Goal: Transaction & Acquisition: Purchase product/service

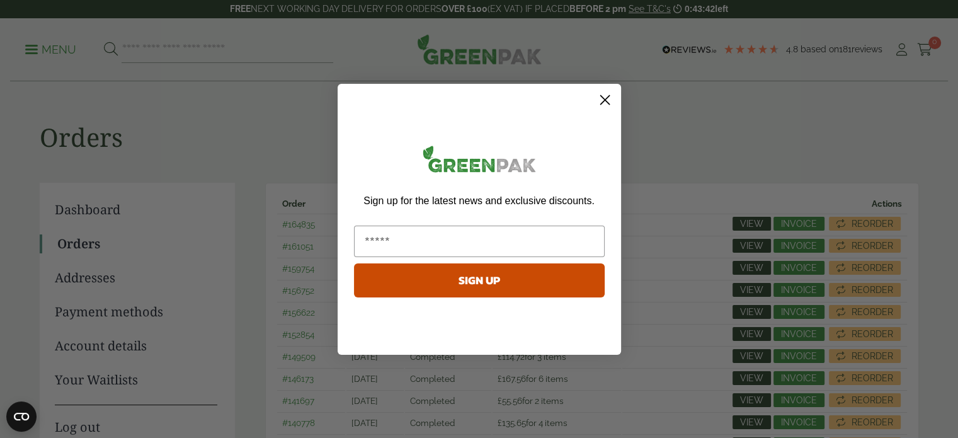
click at [607, 102] on icon "Close dialog" at bounding box center [604, 99] width 9 height 9
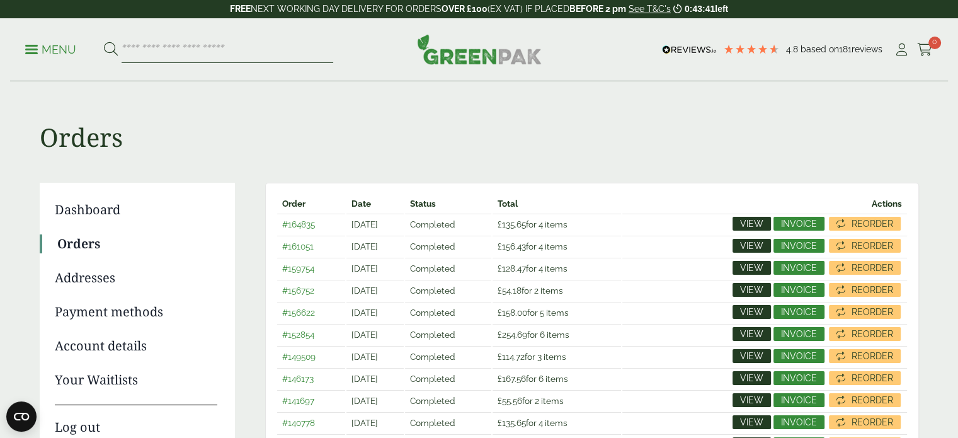
click at [260, 43] on input "search" at bounding box center [228, 50] width 212 height 26
type input "****"
click at [104, 42] on button at bounding box center [111, 50] width 14 height 16
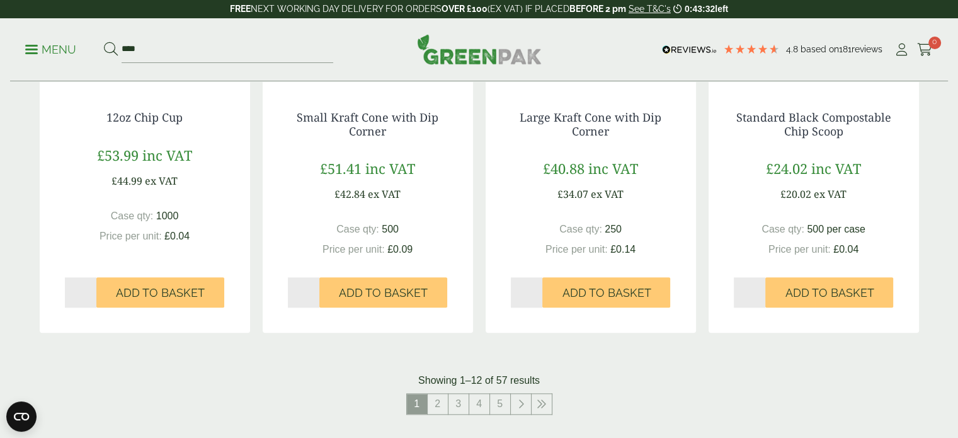
scroll to position [1056, 0]
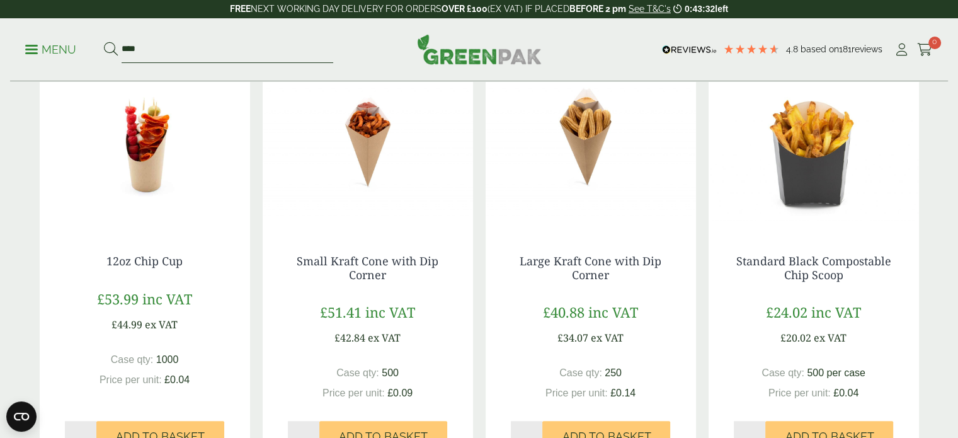
click at [218, 43] on input "****" at bounding box center [228, 50] width 212 height 26
type input "*"
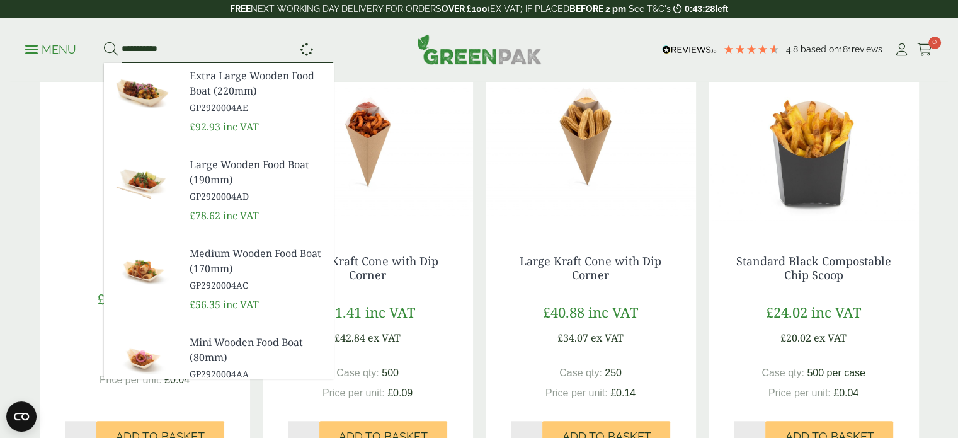
type input "**********"
click at [104, 42] on button at bounding box center [111, 50] width 14 height 16
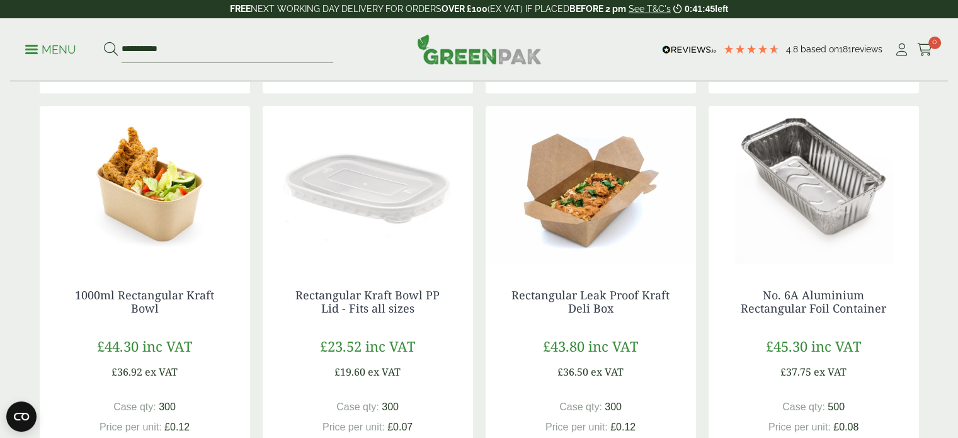
scroll to position [634, 0]
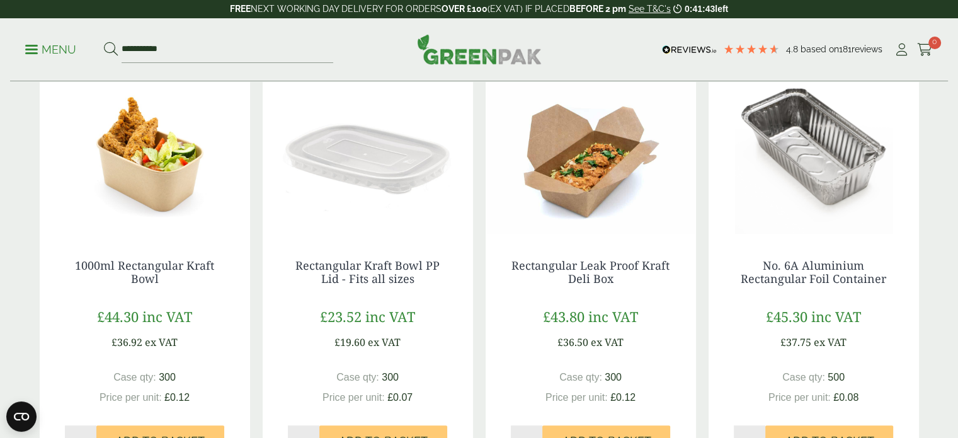
click at [171, 208] on img at bounding box center [145, 154] width 210 height 157
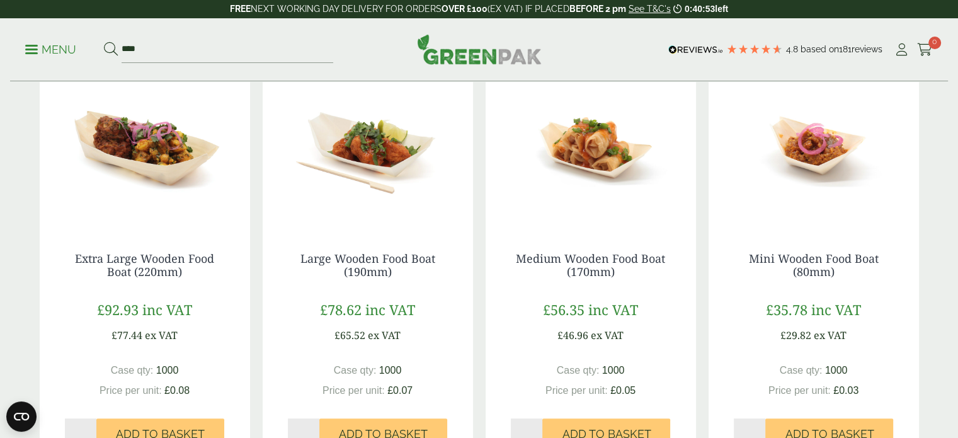
scroll to position [143, 0]
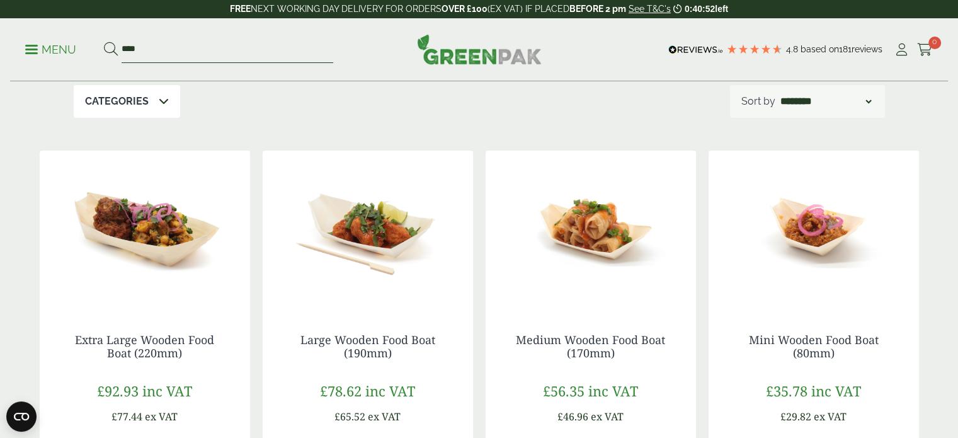
click at [182, 50] on input "****" at bounding box center [228, 50] width 212 height 26
type input "*"
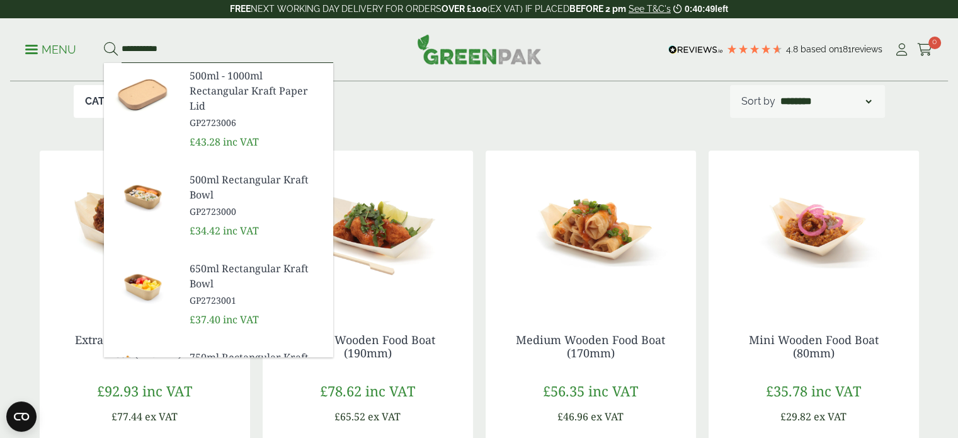
type input "**********"
click at [104, 42] on button at bounding box center [111, 50] width 14 height 16
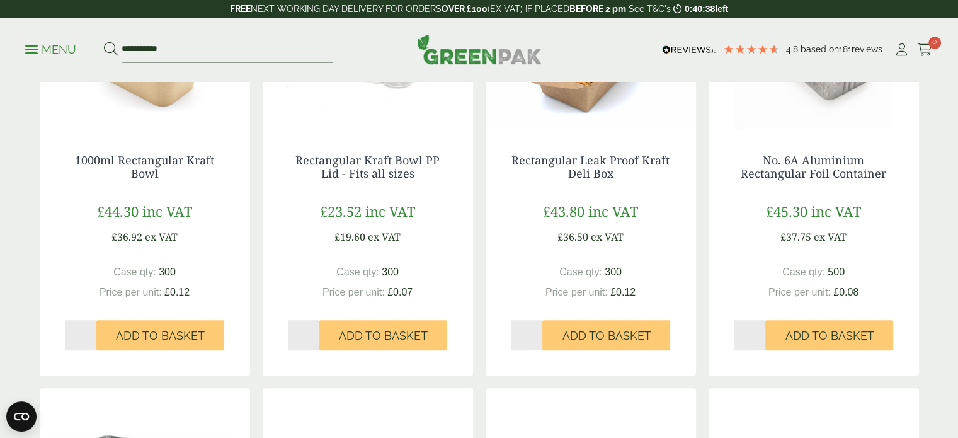
scroll to position [720, 0]
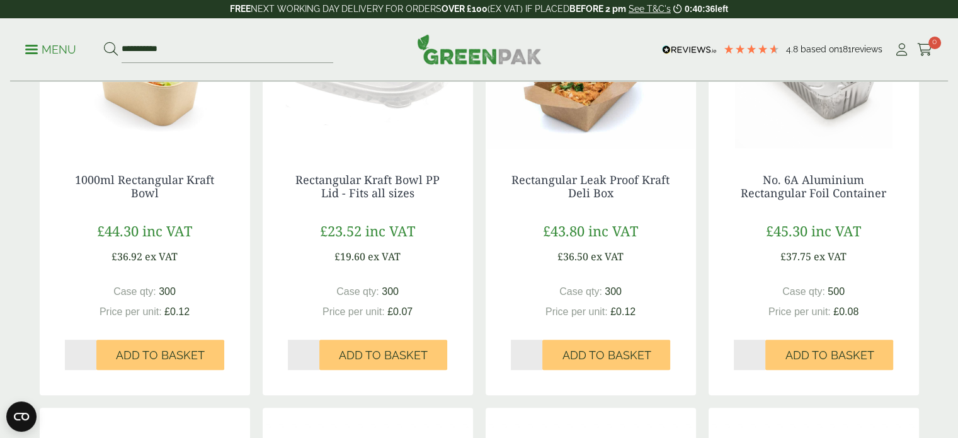
click at [86, 348] on input "*" at bounding box center [81, 354] width 32 height 30
click at [92, 348] on input "*" at bounding box center [81, 354] width 32 height 30
type input "*"
click at [91, 351] on input "*" at bounding box center [81, 354] width 32 height 30
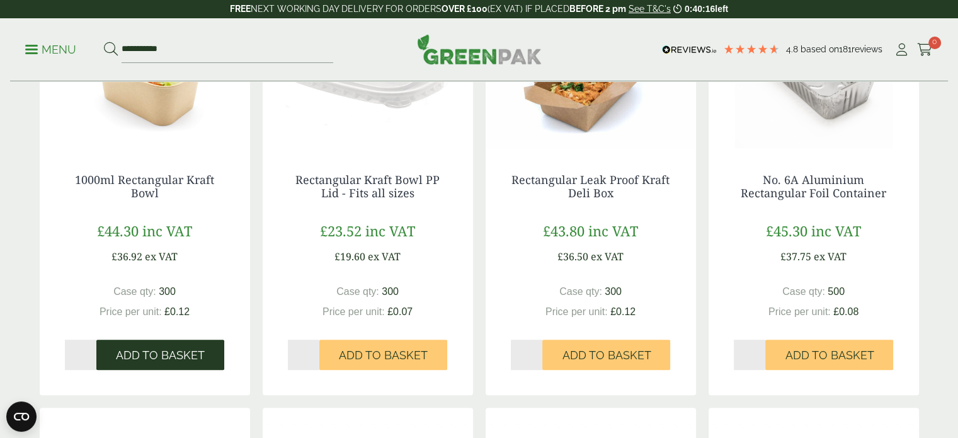
click at [162, 351] on span "Add to Basket" at bounding box center [160, 355] width 89 height 14
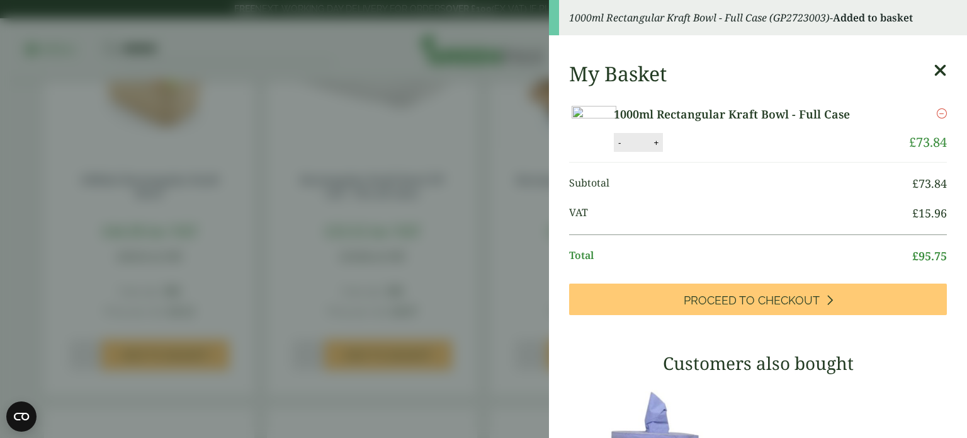
click at [922, 57] on div "My Basket 1000ml Rectangular Kraft Bowl - Full Case 1000ml Rectangular Kraft Bo…" at bounding box center [758, 425] width 418 height 746
click at [934, 64] on icon at bounding box center [940, 71] width 13 height 18
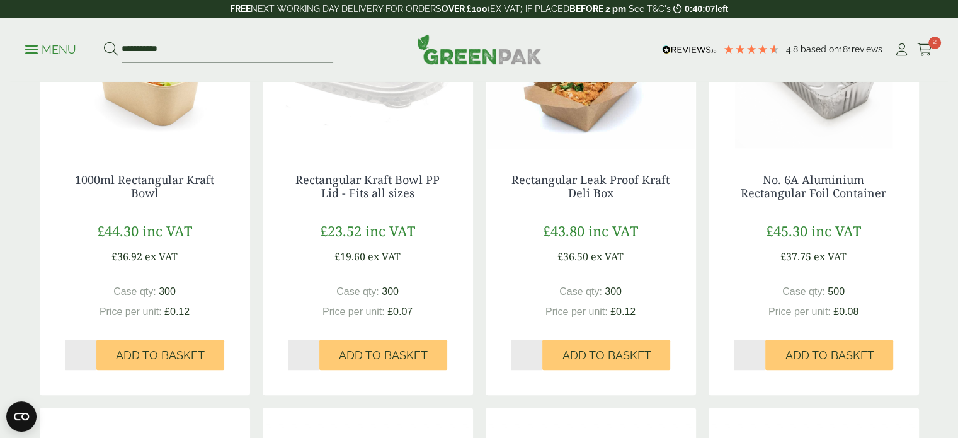
click at [317, 347] on input "*" at bounding box center [304, 354] width 32 height 30
type input "*"
click at [316, 350] on input "*" at bounding box center [304, 354] width 32 height 30
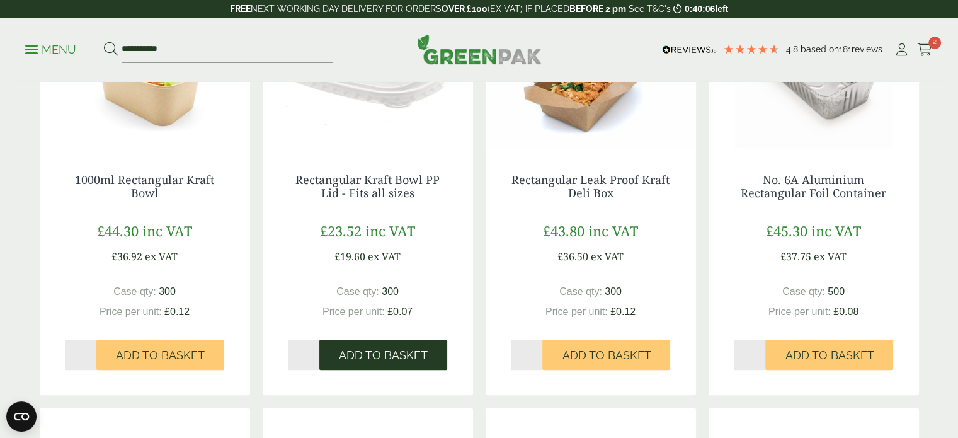
click at [370, 357] on span "Add to Basket" at bounding box center [383, 355] width 89 height 14
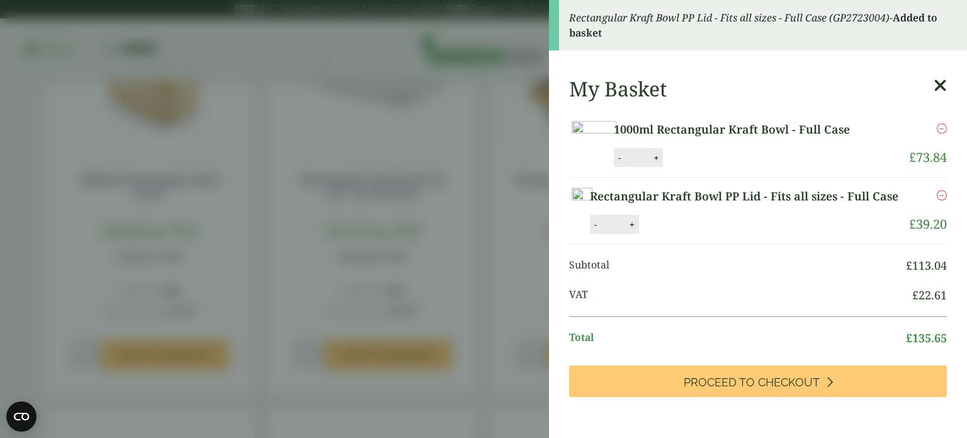
click at [934, 89] on icon at bounding box center [940, 86] width 13 height 18
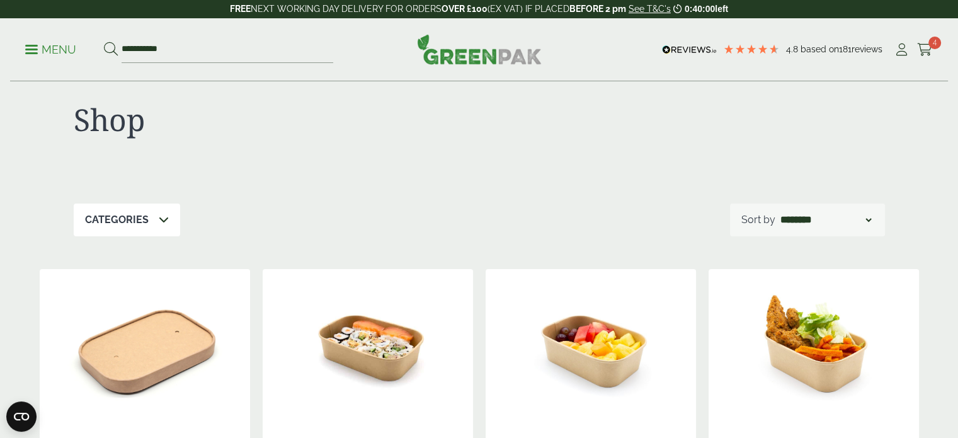
scroll to position [9, 0]
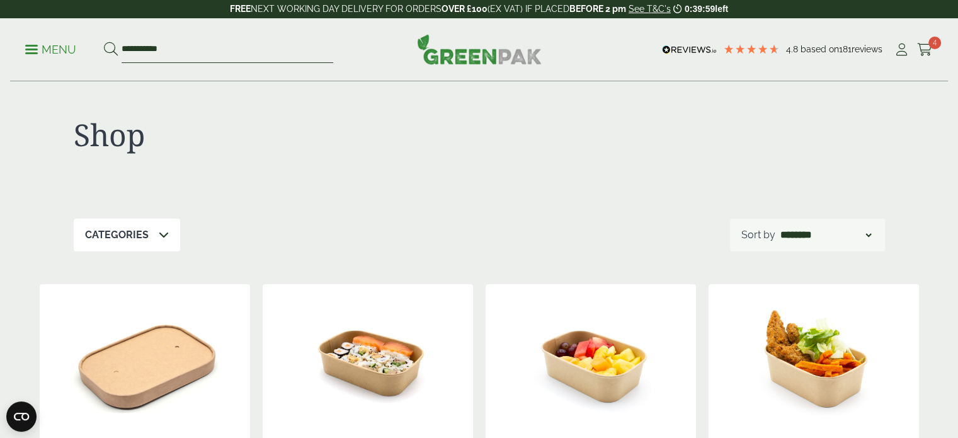
click at [286, 52] on input "**********" at bounding box center [228, 50] width 212 height 26
type input "*"
type input "****"
click at [104, 42] on button at bounding box center [111, 50] width 14 height 16
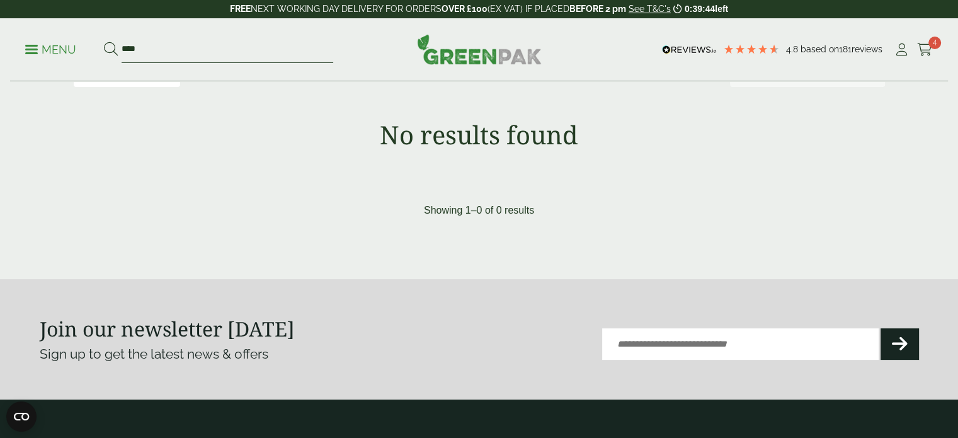
click at [179, 37] on input "****" at bounding box center [228, 50] width 212 height 26
type input "*"
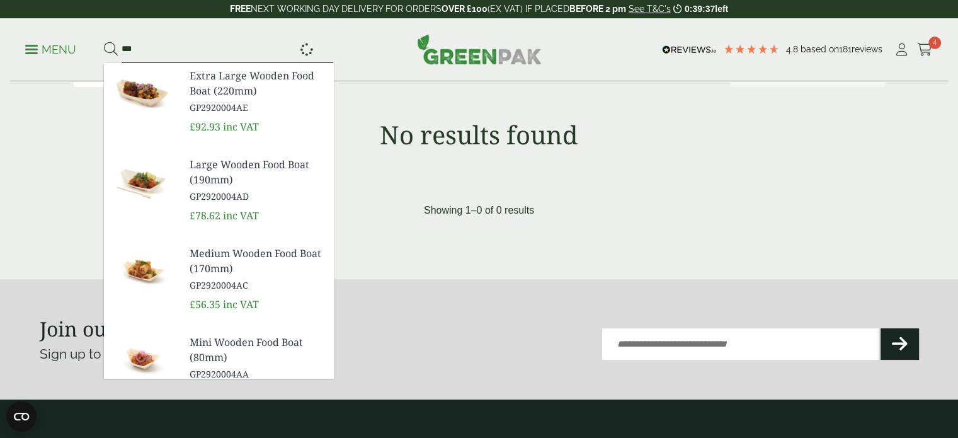
type input "***"
click at [104, 42] on button at bounding box center [111, 50] width 14 height 16
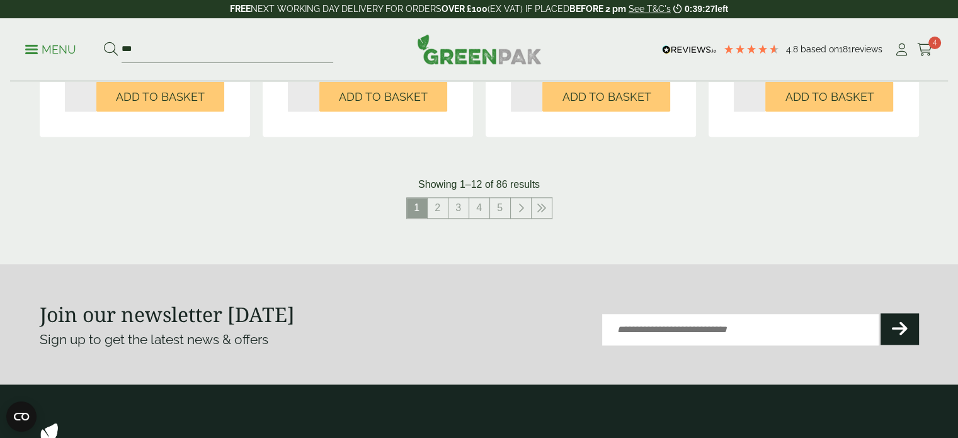
scroll to position [1394, 0]
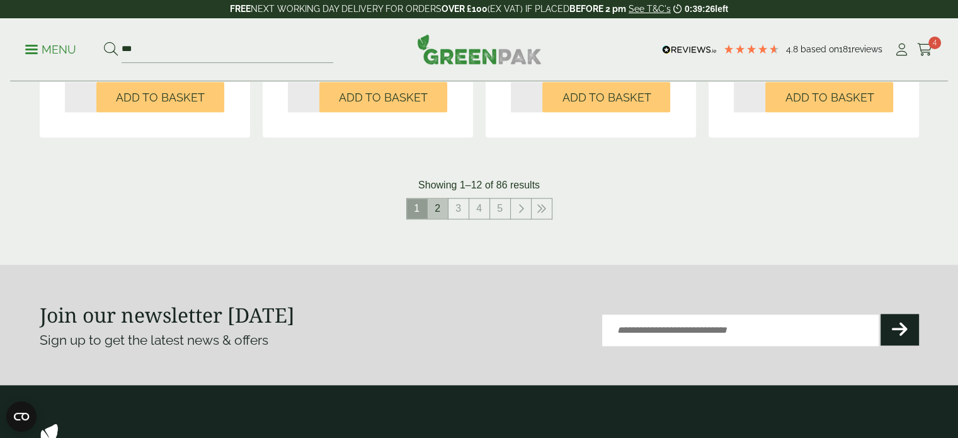
click at [444, 208] on link "2" at bounding box center [438, 208] width 20 height 20
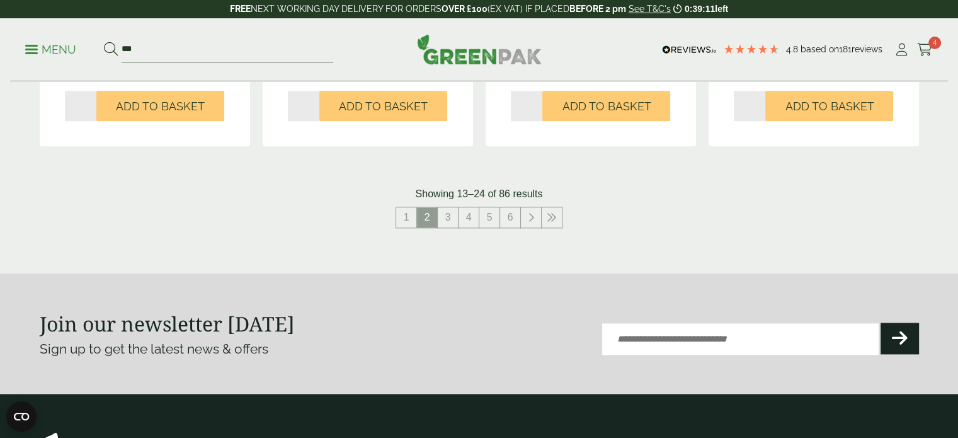
scroll to position [1383, 0]
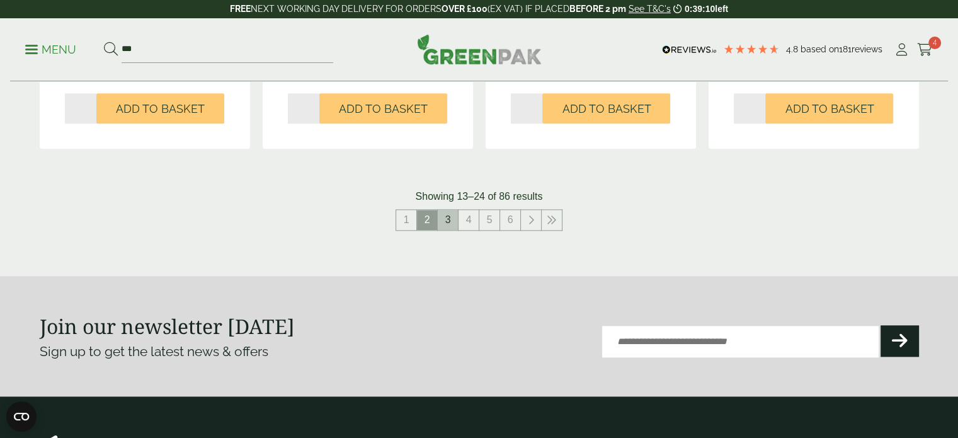
click at [449, 218] on link "3" at bounding box center [448, 220] width 20 height 20
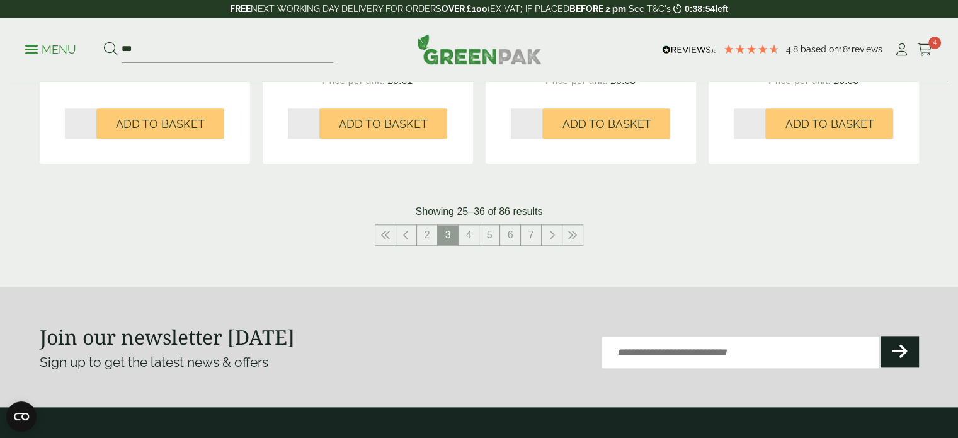
scroll to position [1406, 0]
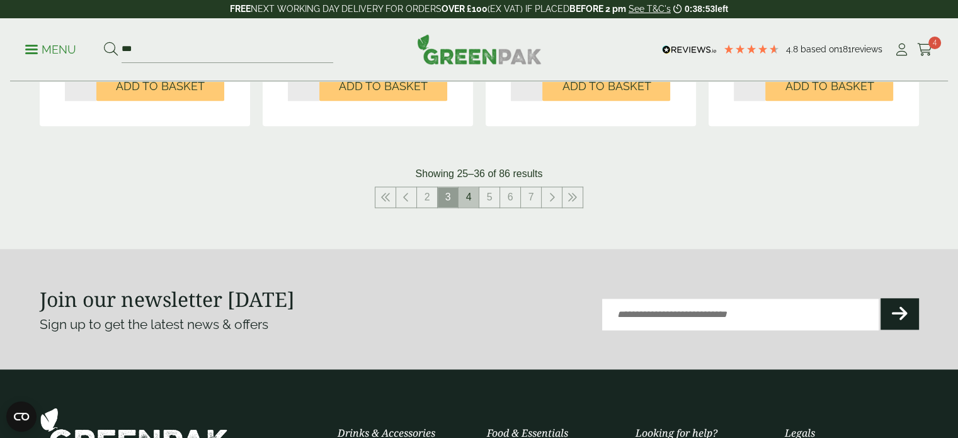
click at [470, 190] on link "4" at bounding box center [469, 197] width 20 height 20
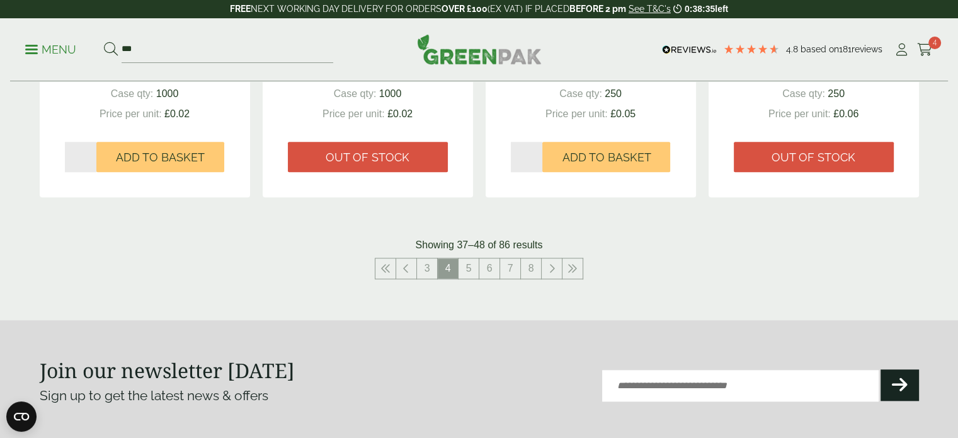
scroll to position [1345, 0]
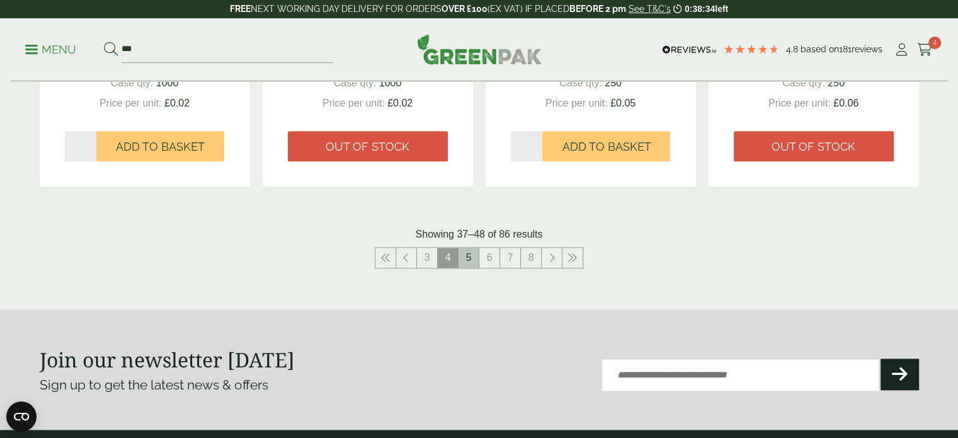
click at [469, 262] on link "5" at bounding box center [469, 258] width 20 height 20
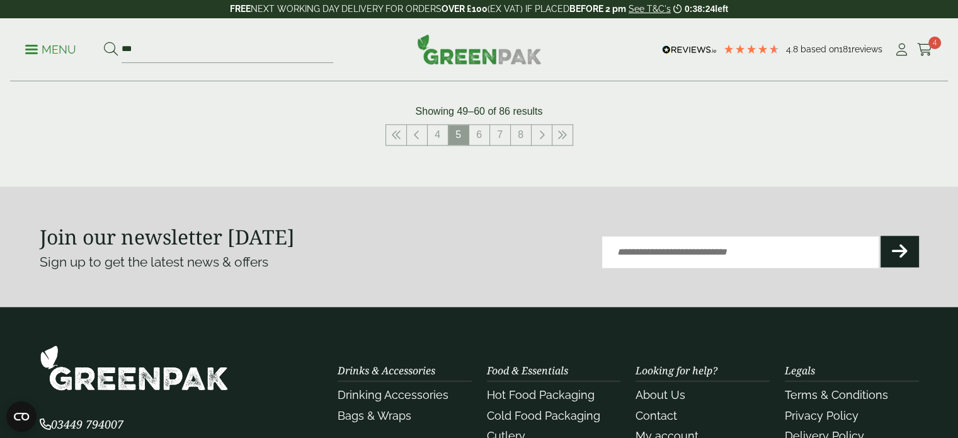
scroll to position [1467, 0]
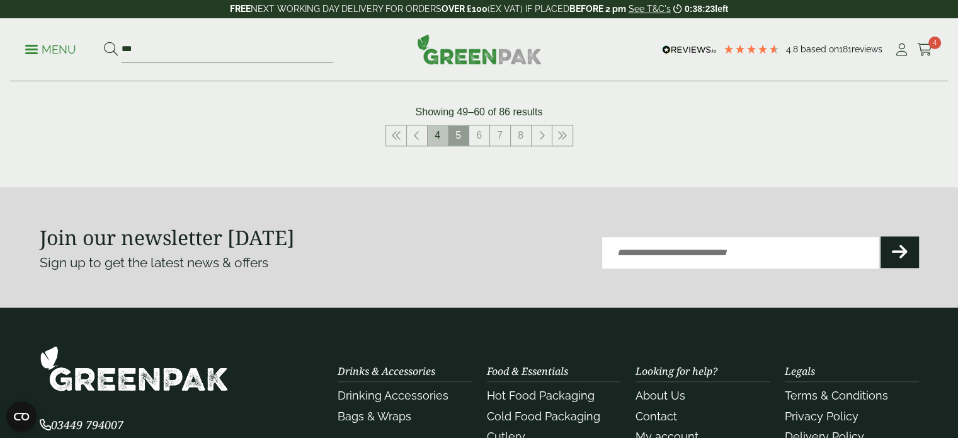
click at [441, 140] on link "4" at bounding box center [438, 135] width 20 height 20
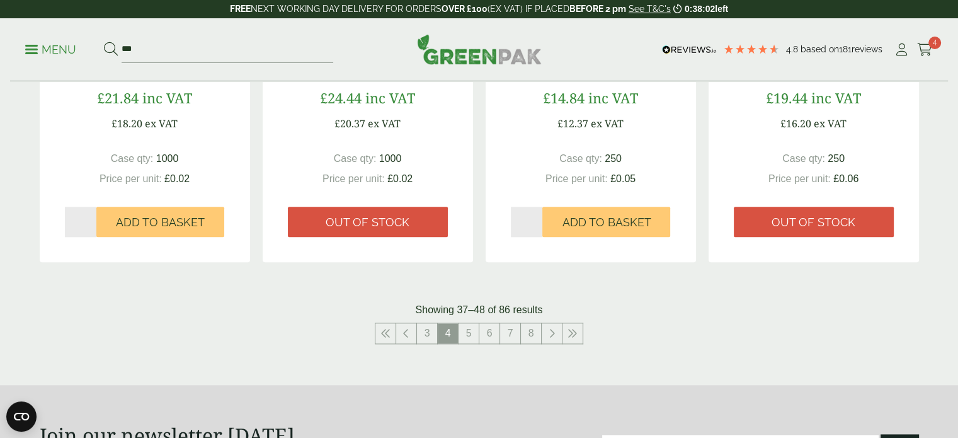
scroll to position [1291, 0]
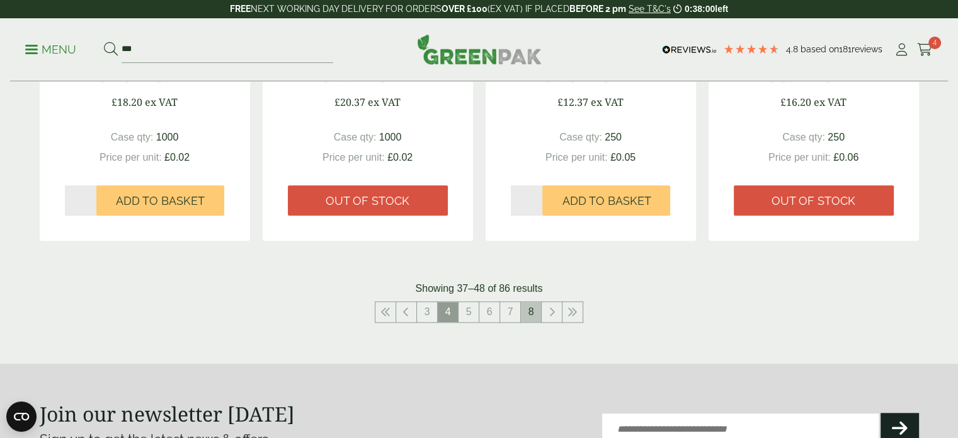
click at [527, 318] on link "8" at bounding box center [531, 312] width 20 height 20
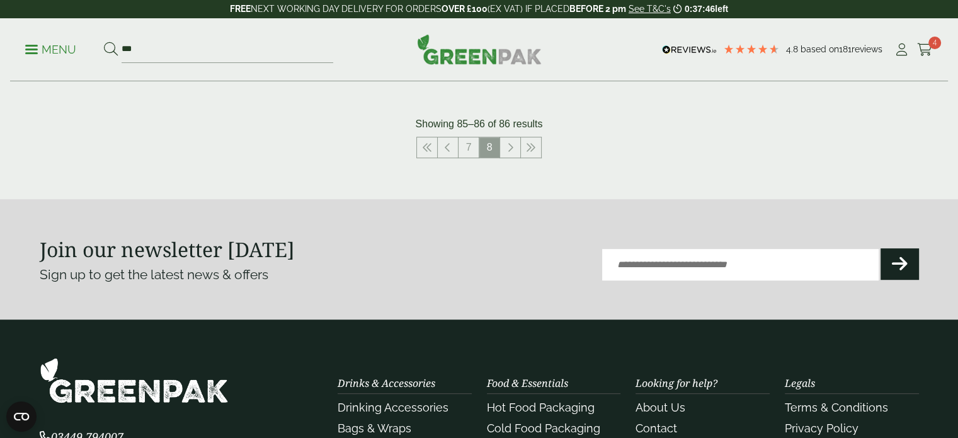
scroll to position [608, 0]
click at [472, 145] on link "7" at bounding box center [469, 147] width 20 height 20
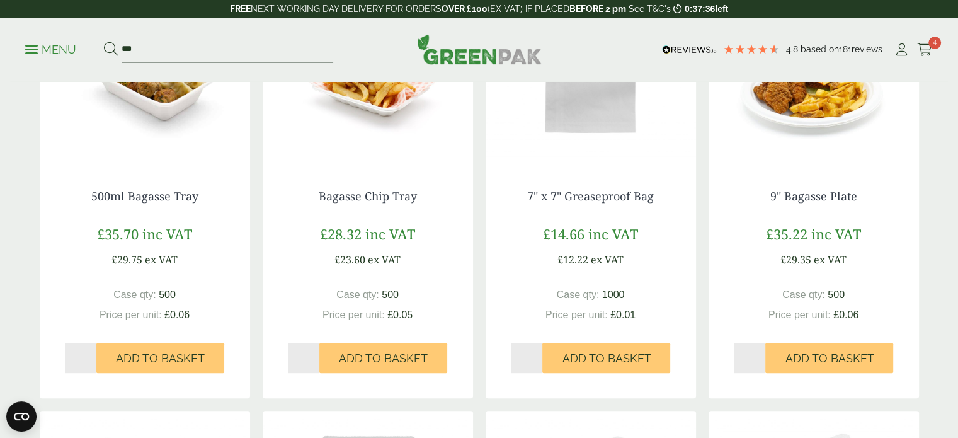
scroll to position [709, 0]
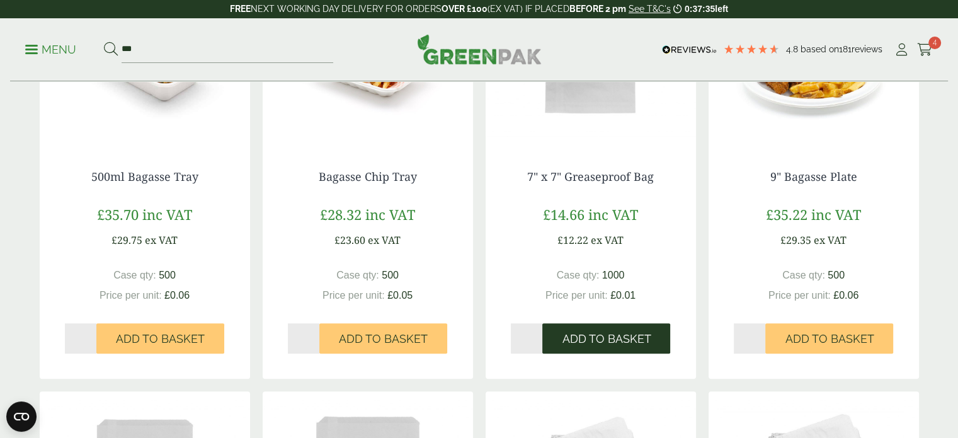
click at [579, 341] on span "Add to Basket" at bounding box center [606, 339] width 89 height 14
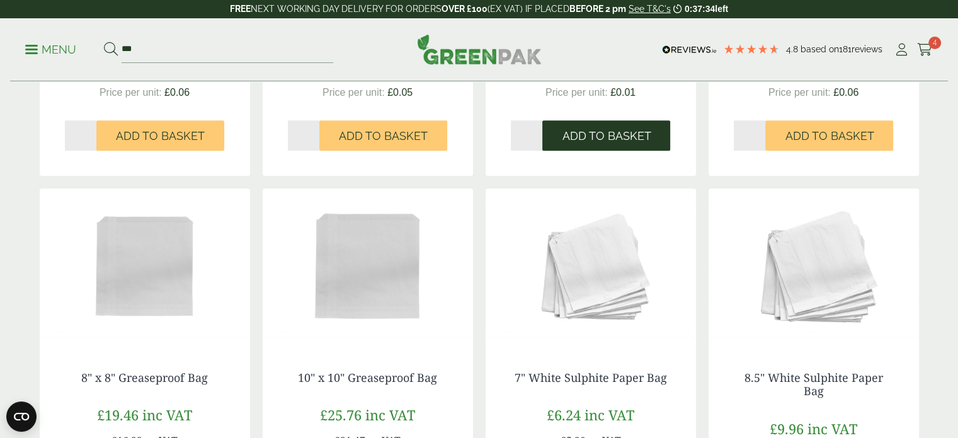
scroll to position [936, 0]
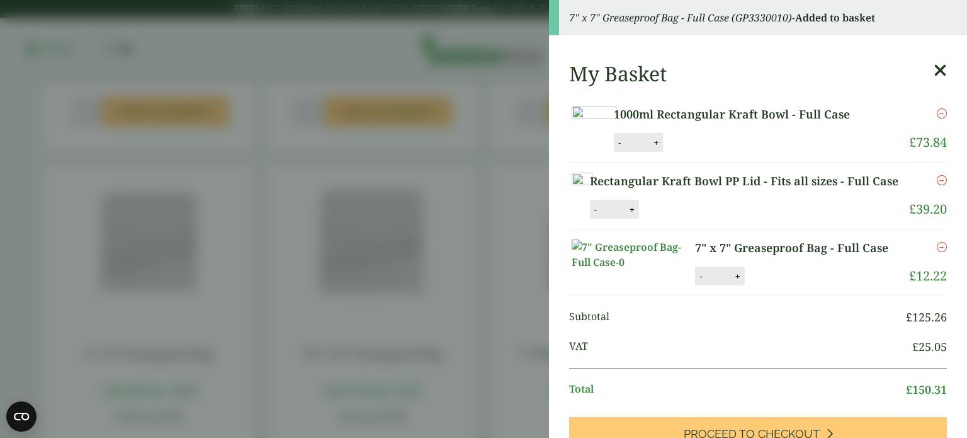
click at [934, 67] on icon at bounding box center [940, 71] width 13 height 18
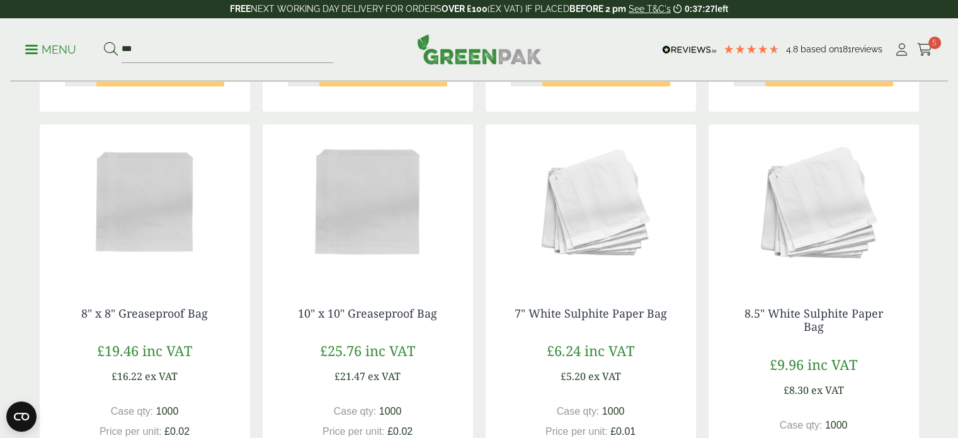
scroll to position [1069, 0]
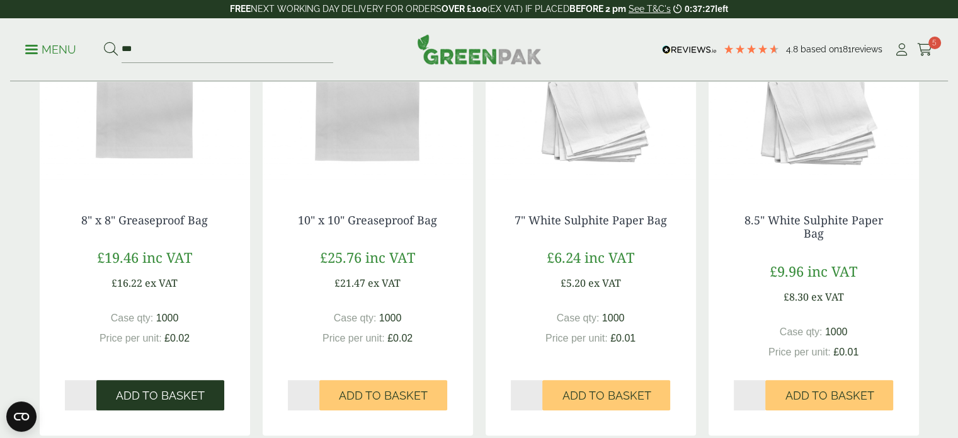
click at [130, 394] on span "Add to Basket" at bounding box center [160, 396] width 89 height 14
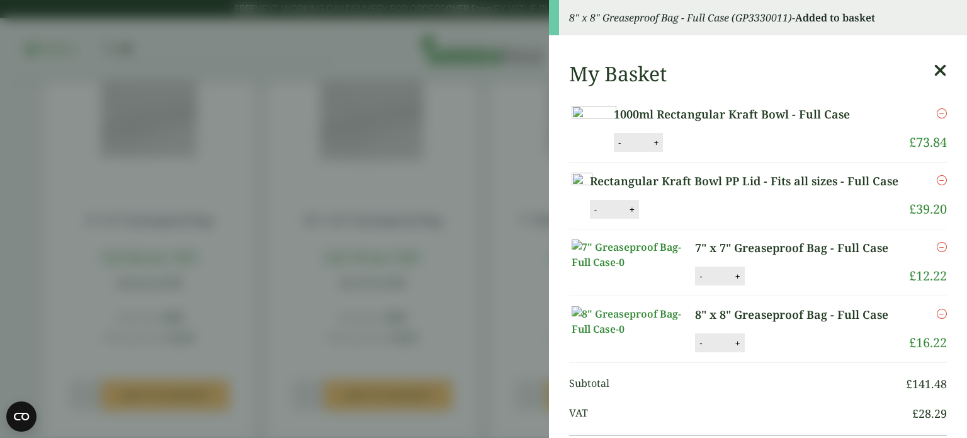
click at [914, 71] on div "My Basket" at bounding box center [758, 74] width 378 height 24
click at [934, 70] on icon at bounding box center [940, 71] width 13 height 18
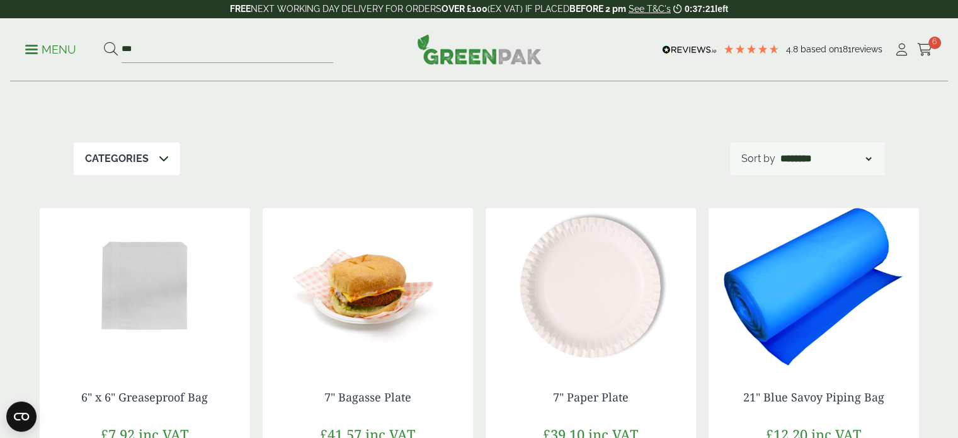
scroll to position [0, 0]
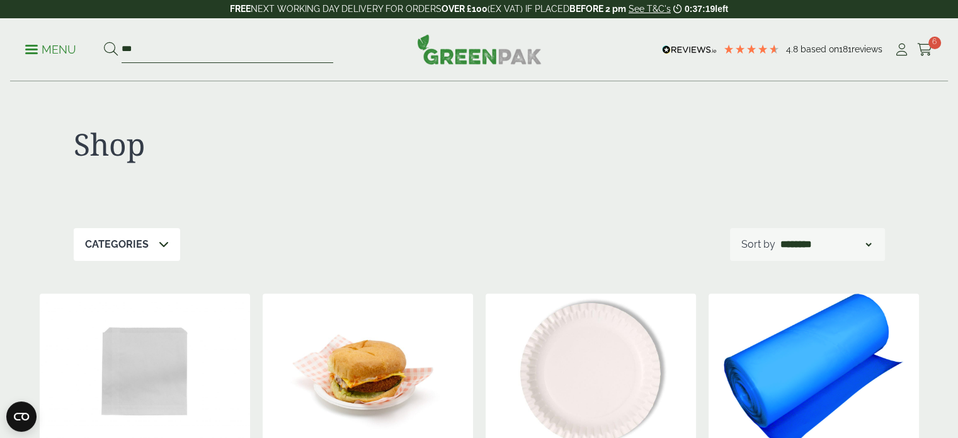
click at [234, 42] on input "***" at bounding box center [228, 50] width 212 height 26
type input "*"
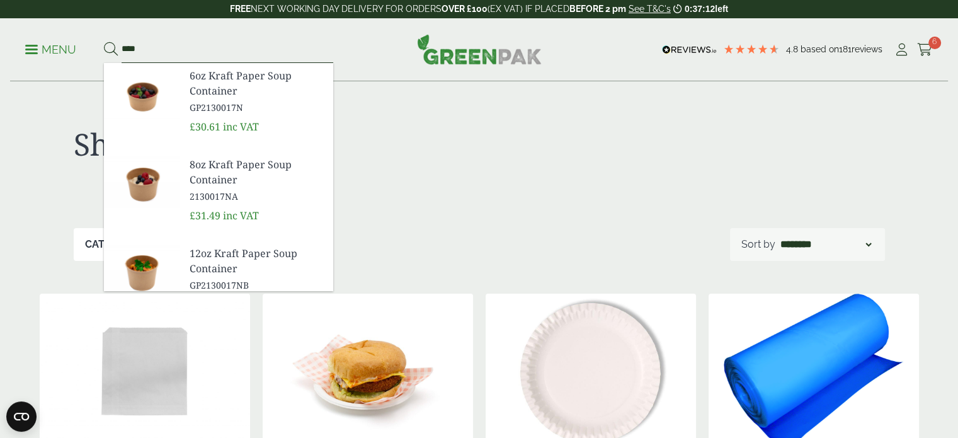
type input "****"
click at [104, 42] on button at bounding box center [111, 50] width 14 height 16
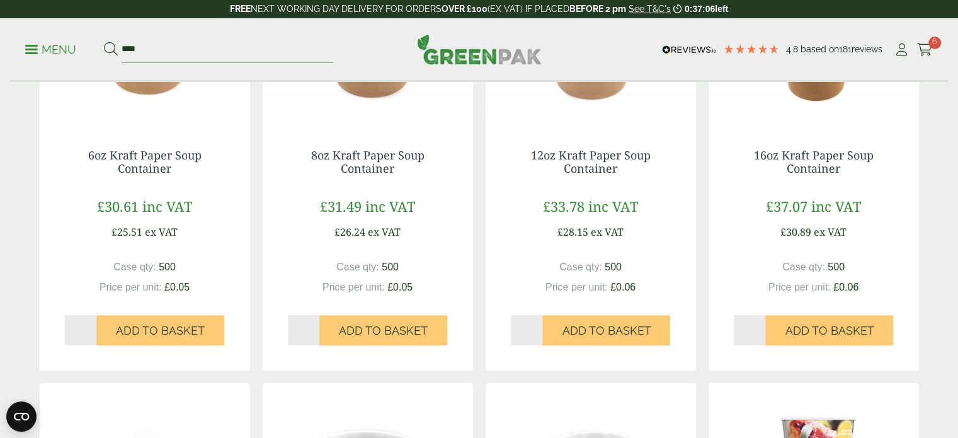
scroll to position [328, 0]
type input "*"
click at [758, 324] on input "*" at bounding box center [750, 330] width 32 height 30
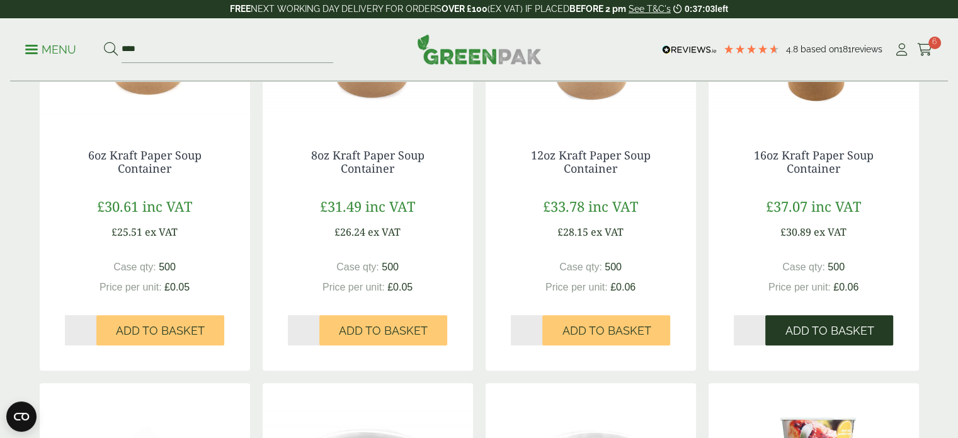
click at [796, 335] on span "Add to Basket" at bounding box center [829, 331] width 89 height 14
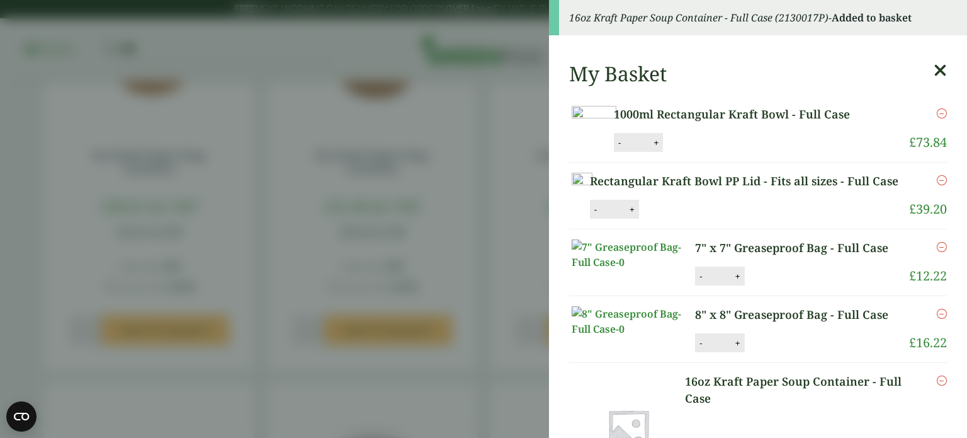
click at [934, 66] on icon at bounding box center [940, 71] width 13 height 18
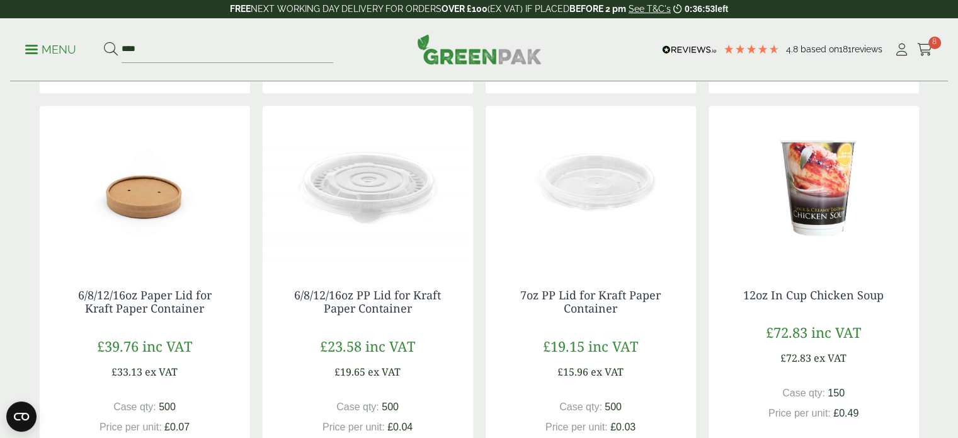
scroll to position [708, 0]
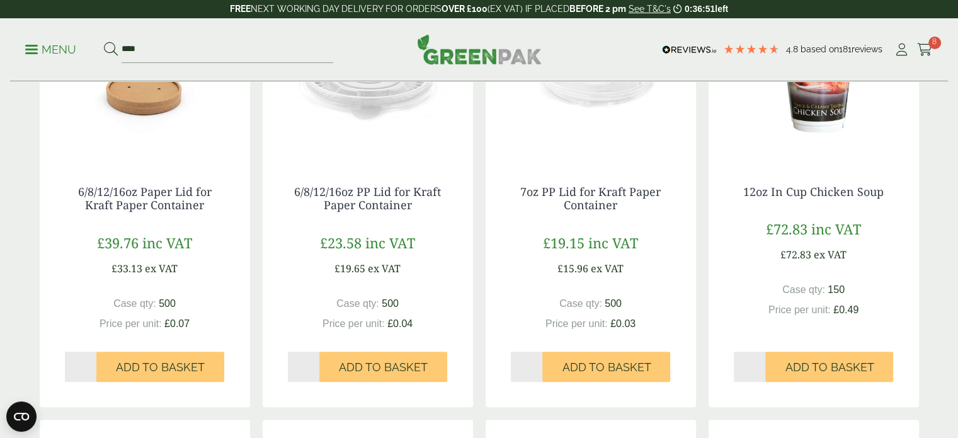
type input "*"
click at [314, 362] on input "*" at bounding box center [304, 366] width 32 height 30
click at [382, 377] on button "Add to Basket" at bounding box center [383, 366] width 128 height 30
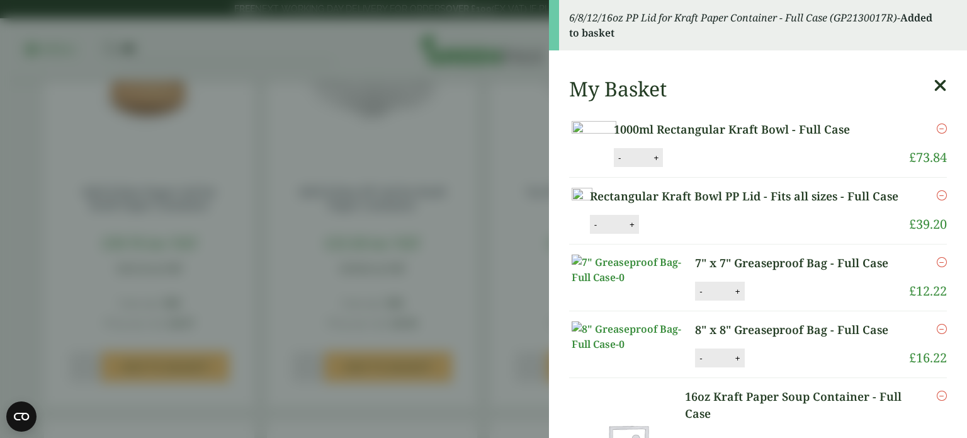
click at [454, 253] on aside "6/8/12/16oz PP Lid for Kraft Paper Container - Full Case (GP2130017R) - Added t…" at bounding box center [483, 219] width 967 height 438
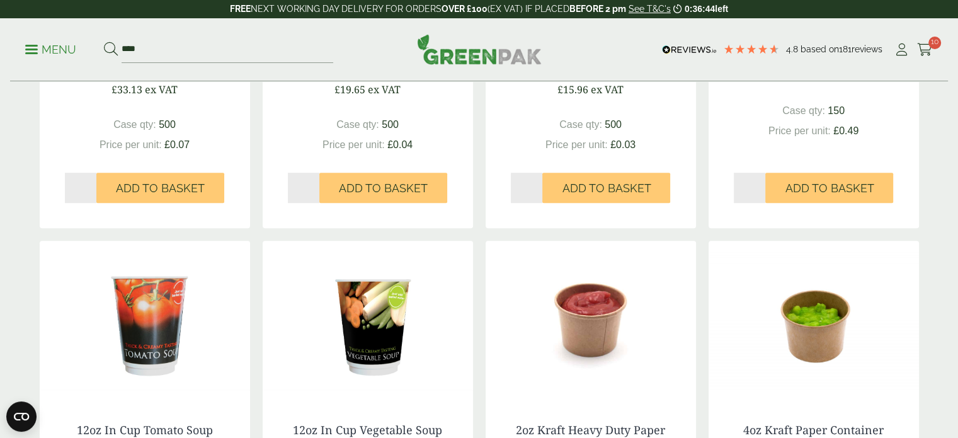
scroll to position [0, 0]
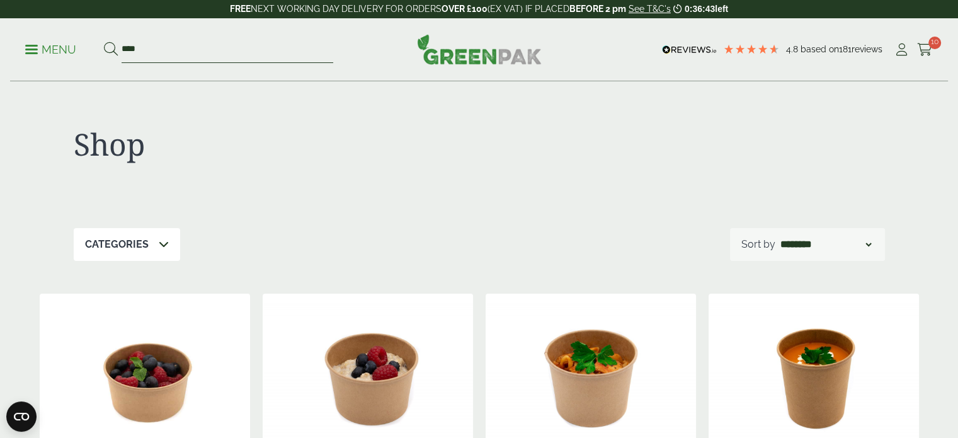
click at [224, 55] on input "****" at bounding box center [228, 50] width 212 height 26
type input "*"
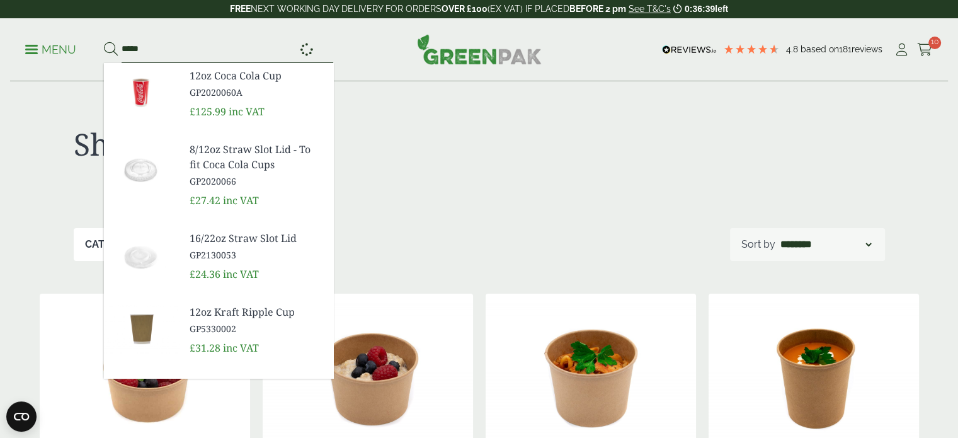
type input "*****"
click at [104, 42] on button at bounding box center [111, 50] width 14 height 16
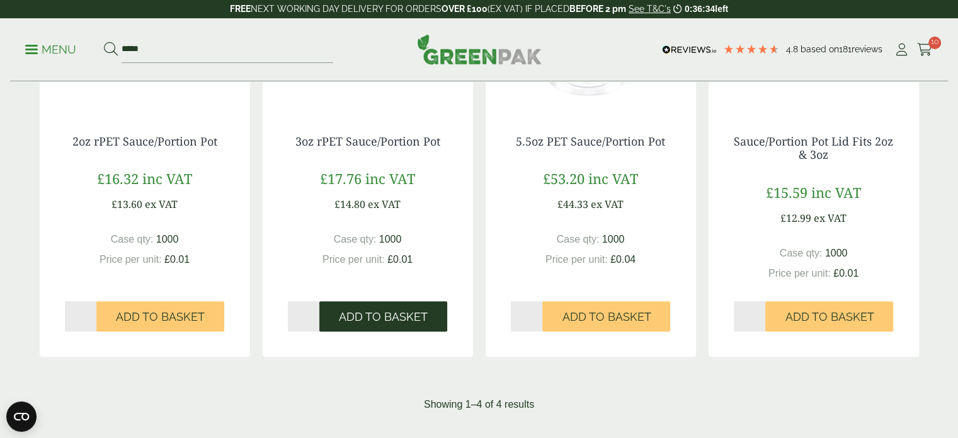
click at [382, 327] on button "Add to Basket" at bounding box center [383, 316] width 128 height 30
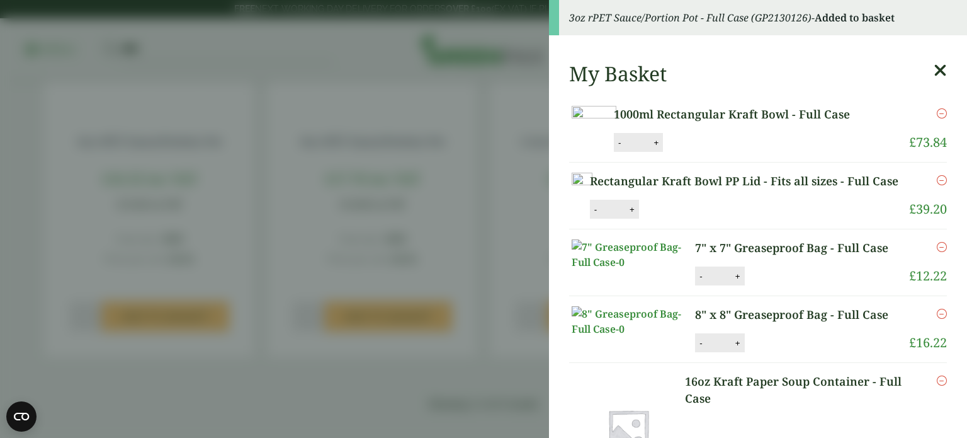
click at [934, 64] on icon at bounding box center [940, 71] width 13 height 18
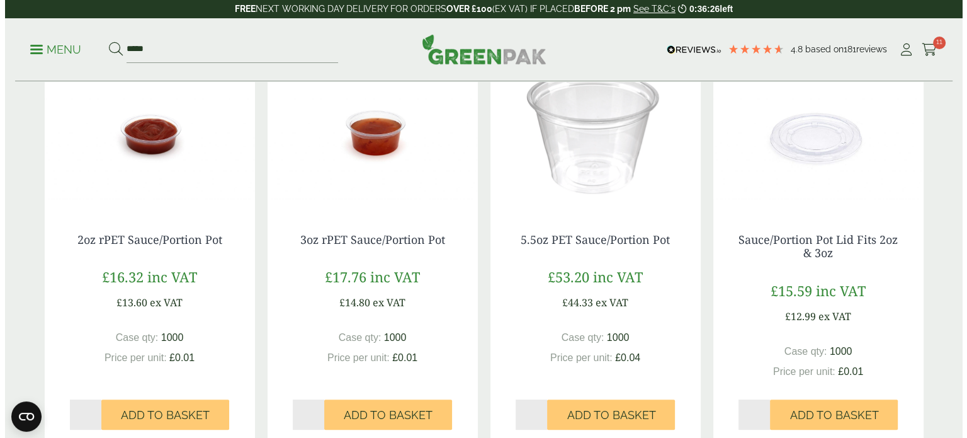
scroll to position [247, 0]
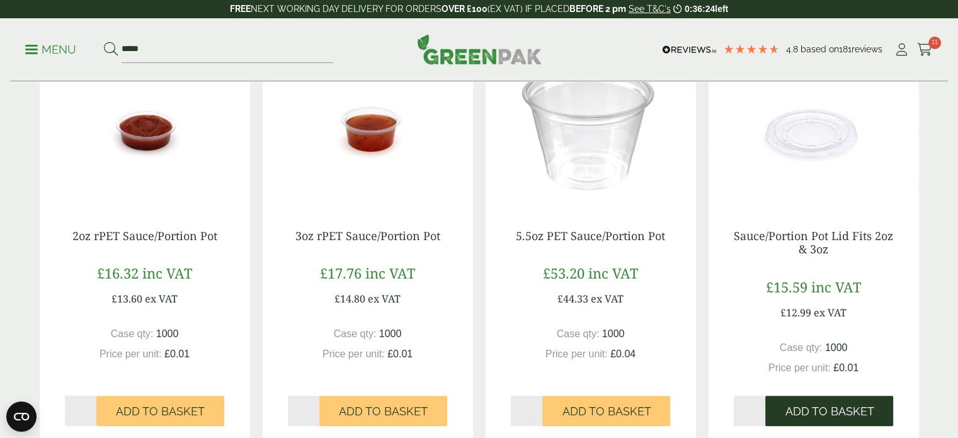
click at [806, 402] on button "Add to Basket" at bounding box center [829, 411] width 128 height 30
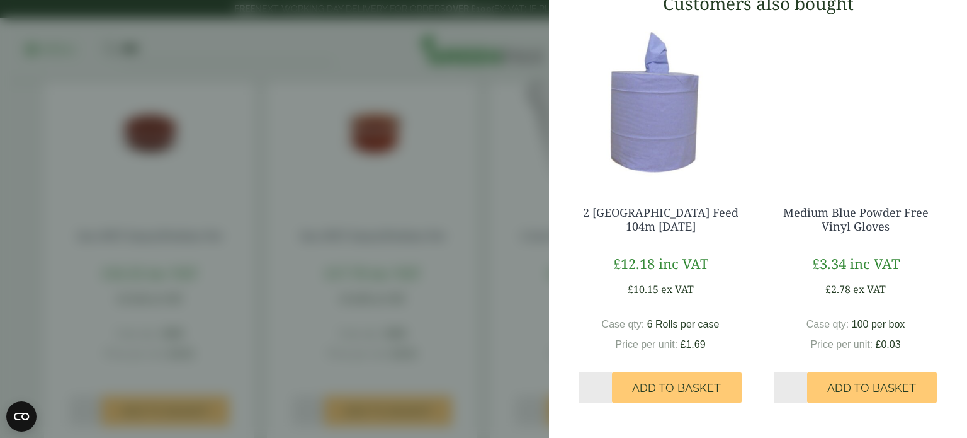
scroll to position [959, 0]
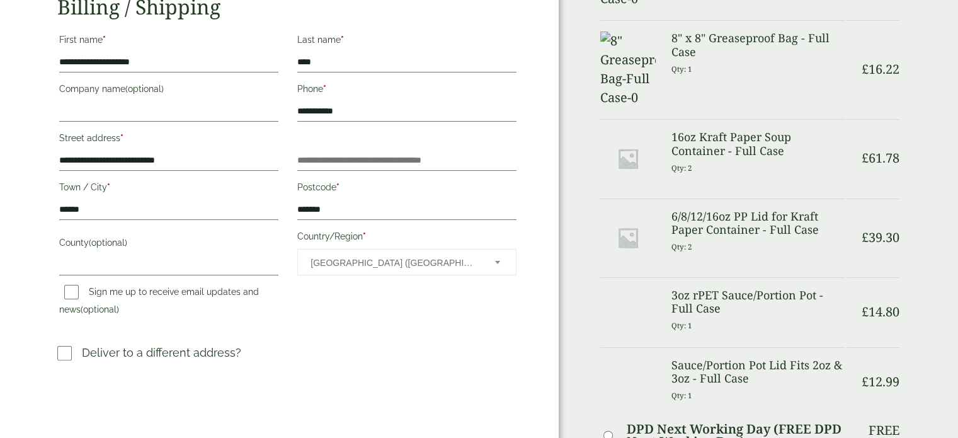
scroll to position [239, 0]
click at [78, 355] on label at bounding box center [69, 354] width 25 height 18
click at [72, 355] on label at bounding box center [69, 354] width 25 height 18
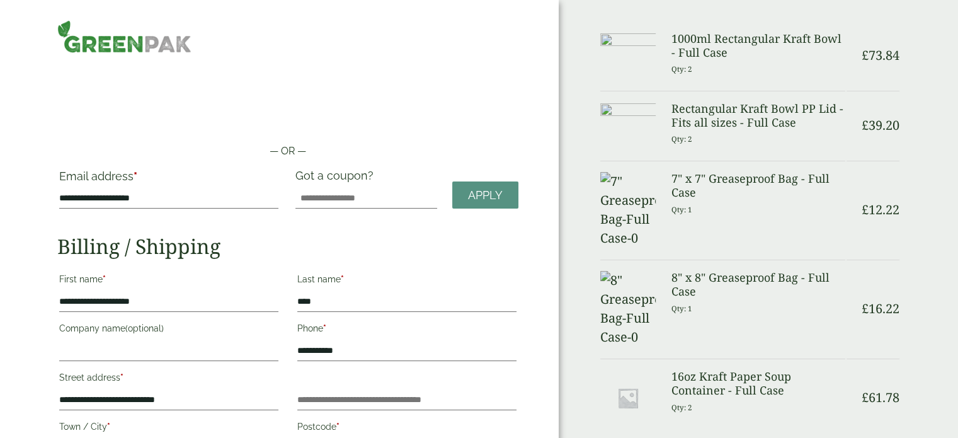
scroll to position [197, 0]
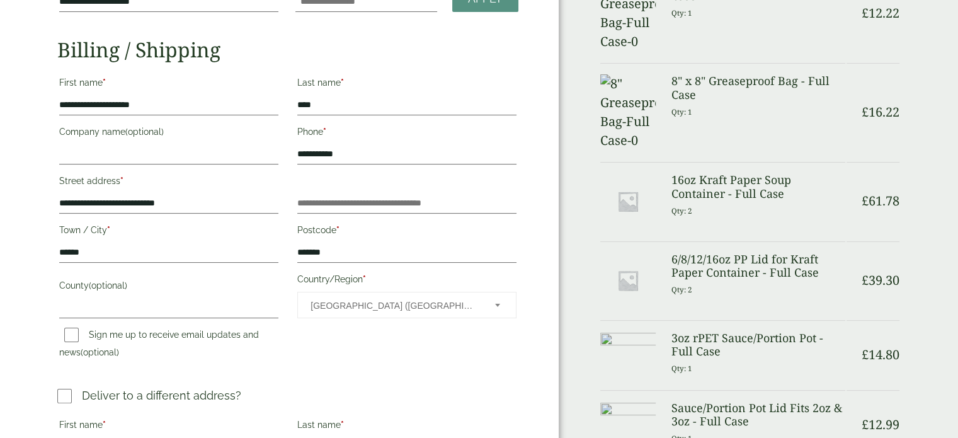
click at [712, 253] on h3 "6/8/12/16oz PP Lid for Kraft Paper Container - Full Case" at bounding box center [758, 266] width 174 height 27
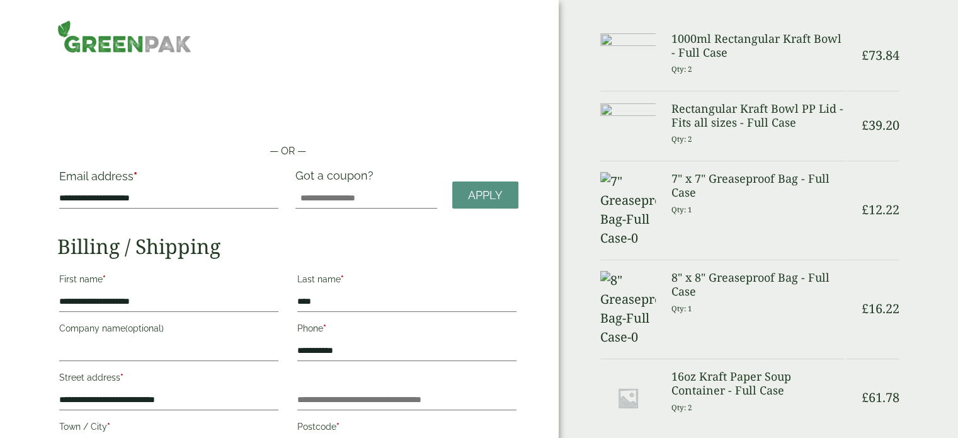
scroll to position [275, 0]
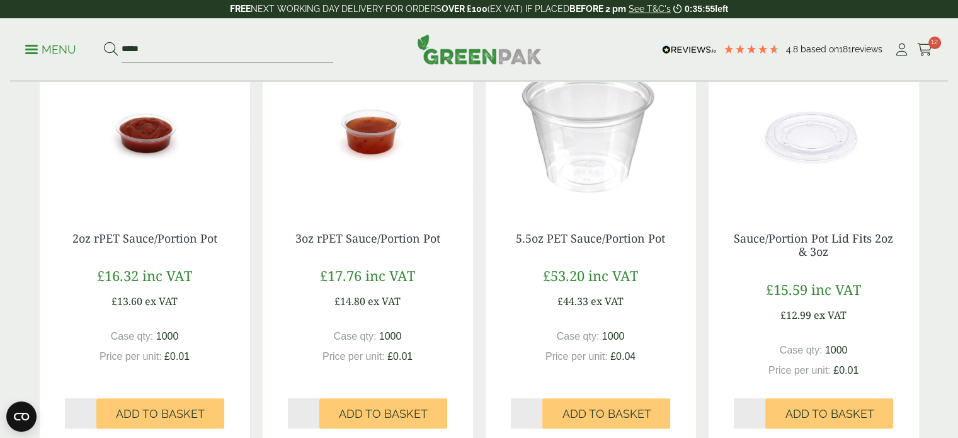
click at [936, 54] on div "Menu ***** 4.8 Based on 181 reviews Cart" at bounding box center [479, 49] width 938 height 63
click at [927, 48] on icon at bounding box center [925, 49] width 16 height 13
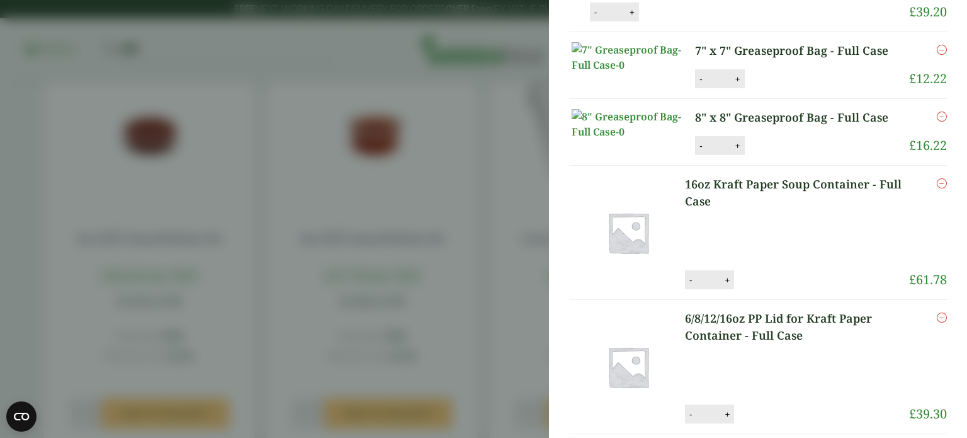
scroll to position [144, 0]
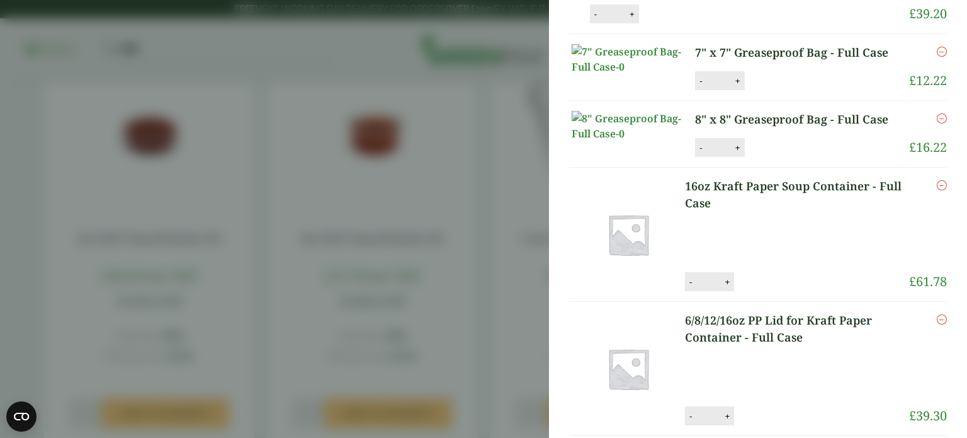
click at [696, 86] on button "-" at bounding box center [701, 81] width 10 height 11
click at [751, 91] on button "Update" at bounding box center [779, 81] width 63 height 19
type input "*"
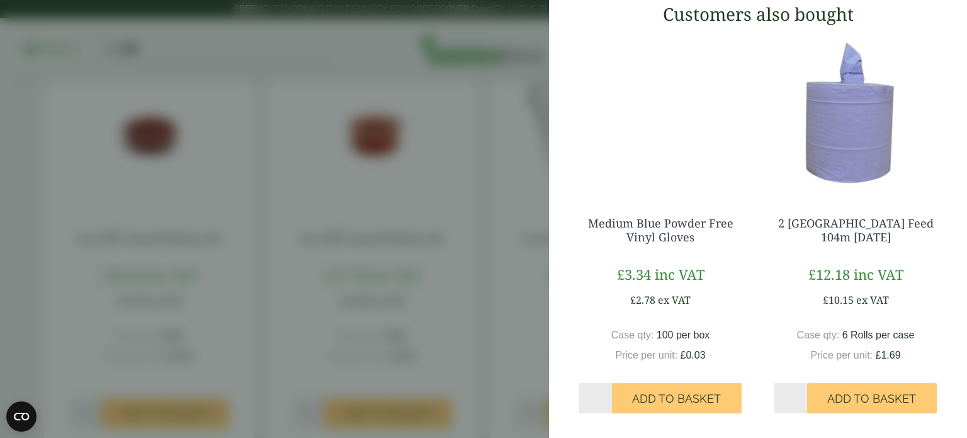
scroll to position [921, 0]
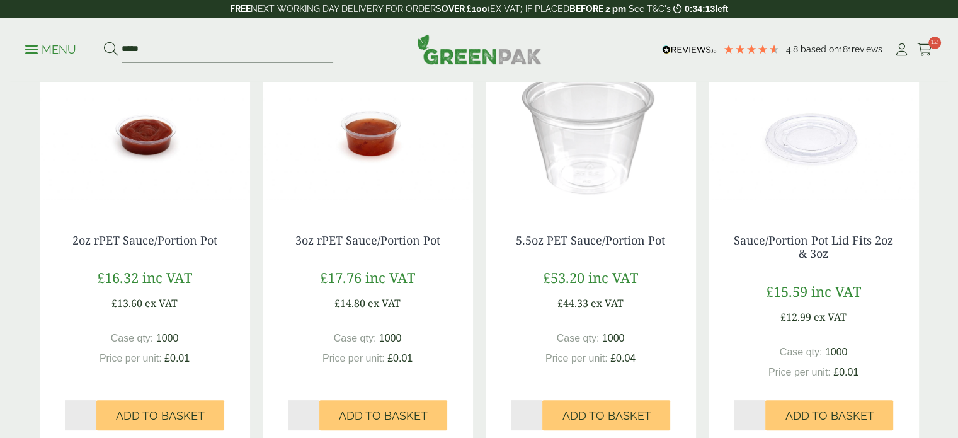
click at [935, 53] on div "Menu ***** 4.8 Based on 181 reviews Cart" at bounding box center [479, 49] width 938 height 63
click at [932, 52] on div "Menu ***** 4.8 Based on 181 reviews Cart" at bounding box center [479, 49] width 938 height 63
click at [937, 45] on span "12" at bounding box center [934, 43] width 13 height 13
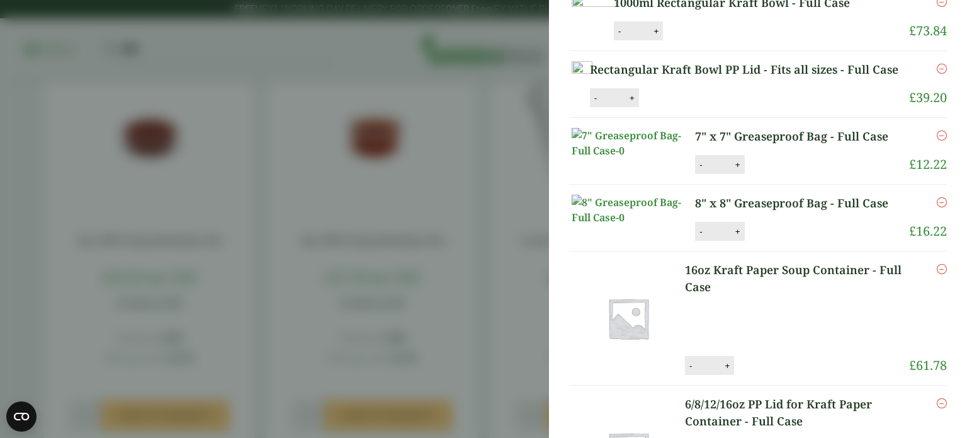
scroll to position [65, 0]
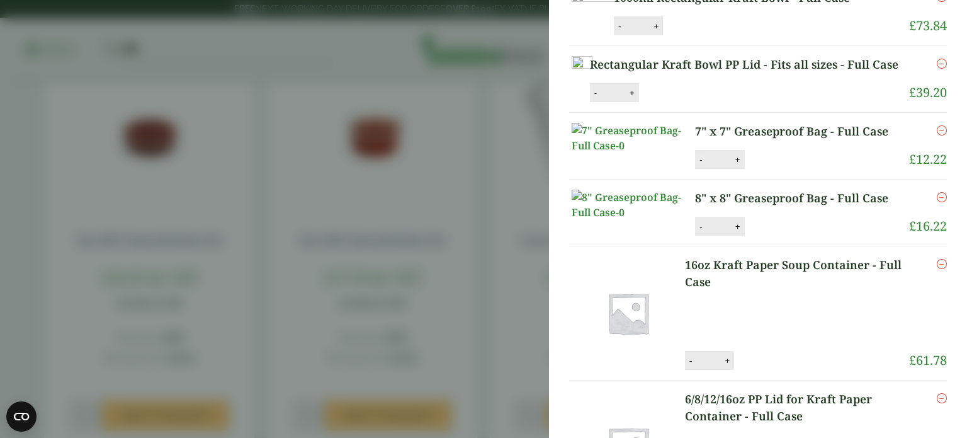
click at [696, 165] on button "-" at bounding box center [701, 159] width 10 height 11
click at [779, 179] on li "7" x 7" Greaseproof Bag - Full Case 7" x 7" Greaseproof Bag - Full Case quantit…" at bounding box center [758, 146] width 378 height 67
click at [771, 169] on button "Update" at bounding box center [779, 160] width 63 height 19
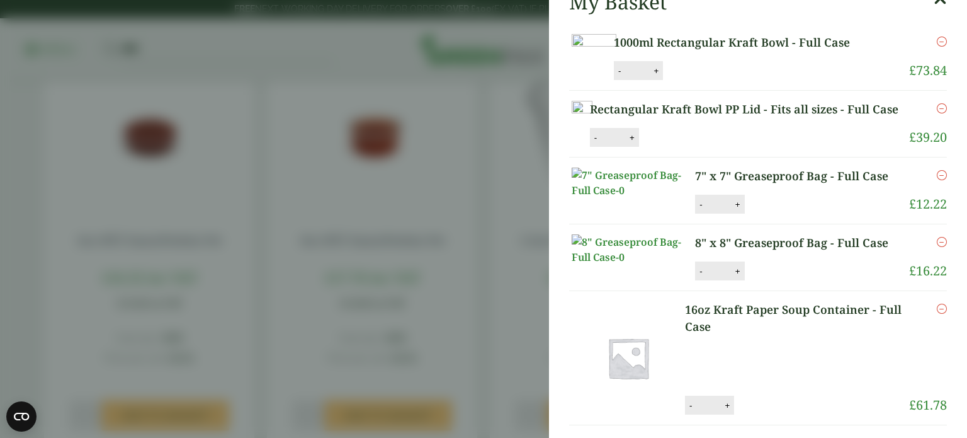
scroll to position [0, 0]
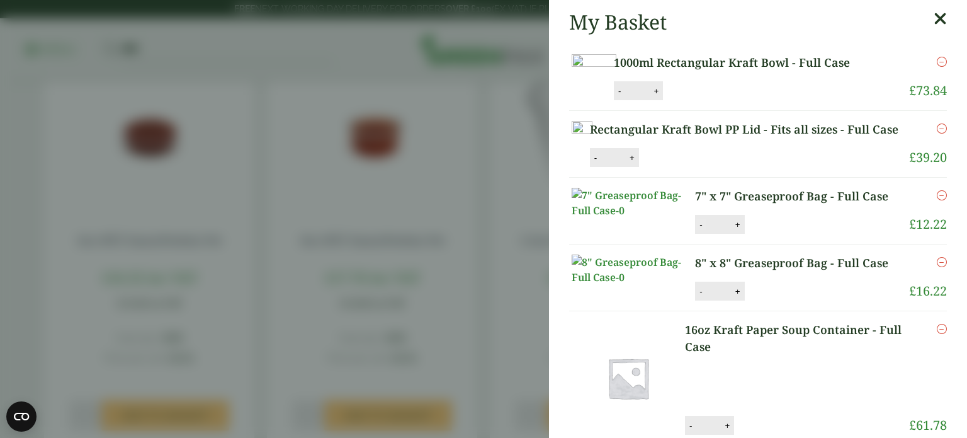
click at [696, 230] on button "-" at bounding box center [701, 224] width 10 height 11
click at [775, 234] on button "Update" at bounding box center [779, 224] width 63 height 19
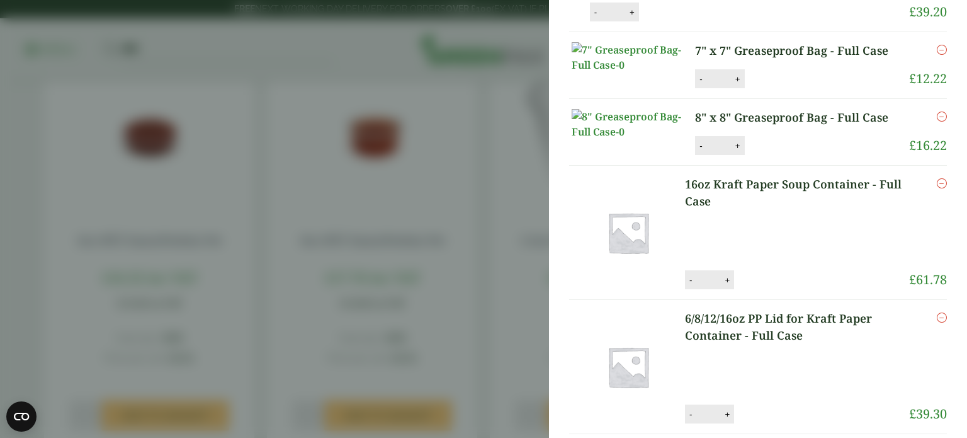
scroll to position [144, 0]
click at [736, 86] on button "+" at bounding box center [738, 80] width 13 height 11
type input "*"
click at [707, 93] on input "*" at bounding box center [719, 80] width 25 height 26
type input "*"
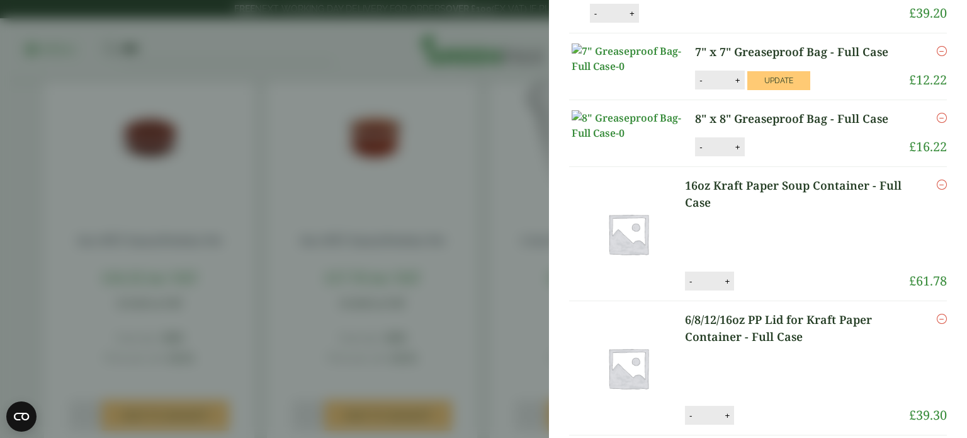
click at [937, 56] on icon "Remove this item" at bounding box center [942, 51] width 10 height 10
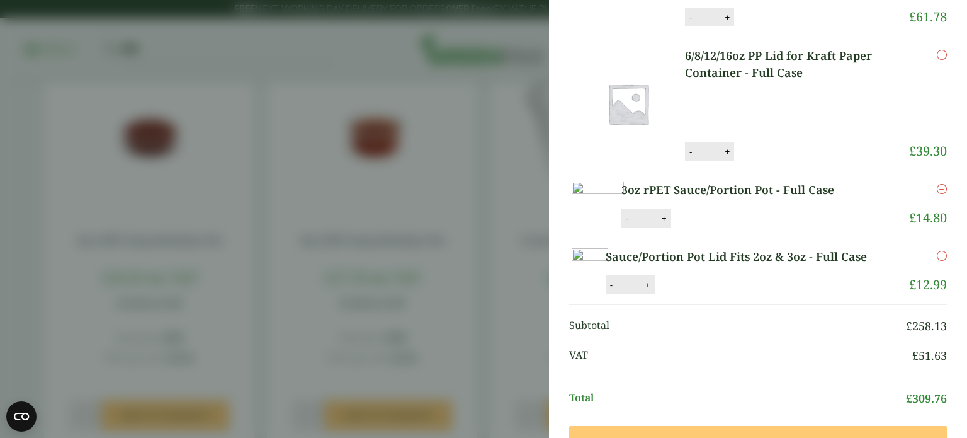
scroll to position [559, 0]
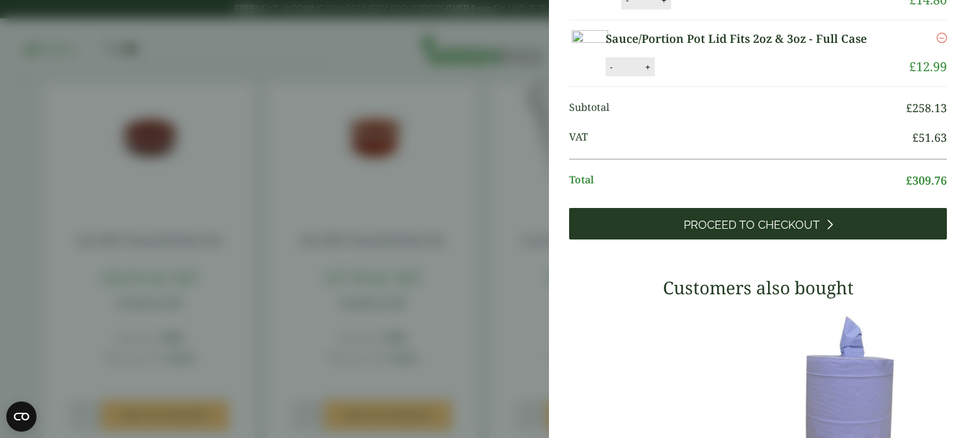
click at [709, 239] on link "Proceed to Checkout" at bounding box center [758, 223] width 378 height 31
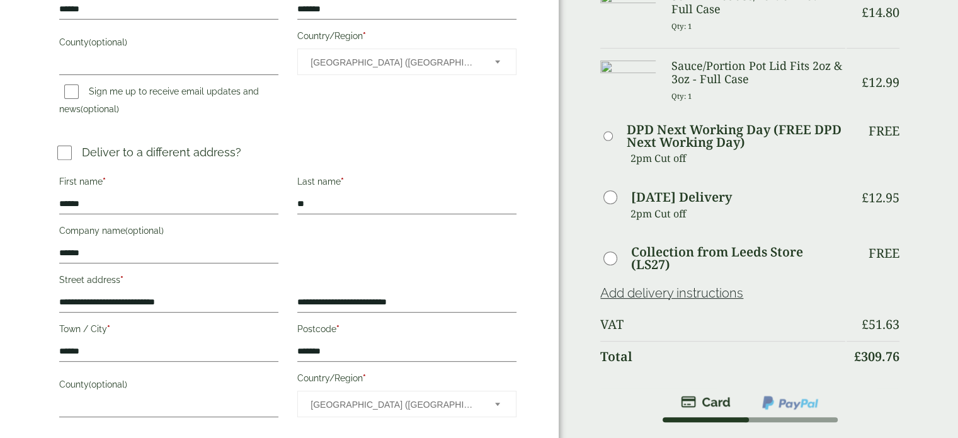
scroll to position [440, 0]
drag, startPoint x: 203, startPoint y: 302, endPoint x: 34, endPoint y: 303, distance: 168.8
click at [34, 303] on div "**********" at bounding box center [279, 147] width 559 height 1175
drag, startPoint x: 353, startPoint y: 339, endPoint x: 263, endPoint y: 351, distance: 90.8
click at [263, 351] on div "First name * ****** Last name * ** Company name (optional) ****** * (optional) *" at bounding box center [288, 296] width 476 height 252
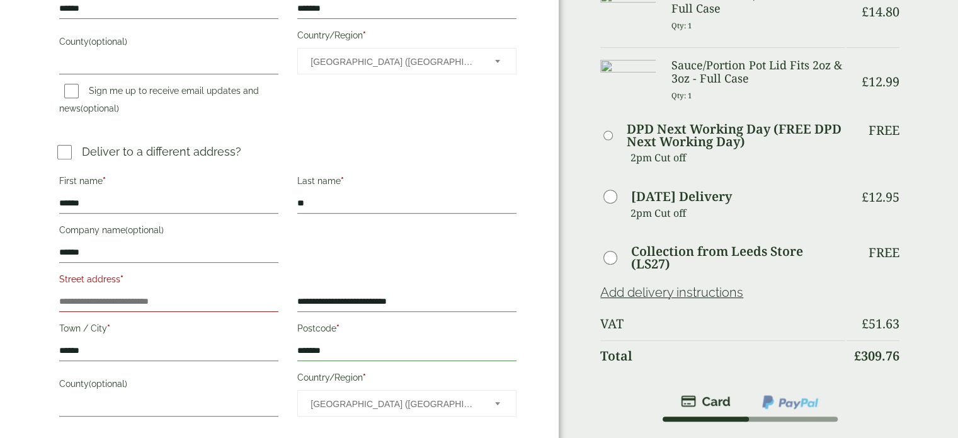
drag, startPoint x: 338, startPoint y: 351, endPoint x: 227, endPoint y: 373, distance: 113.0
click at [227, 373] on div "First name * ****** Last name * ** Company name (optional) ****** * (optional) *" at bounding box center [288, 296] width 476 height 252
drag, startPoint x: 446, startPoint y: 301, endPoint x: 252, endPoint y: 307, distance: 194.1
click at [252, 307] on div "First name * ****** Last name * ** Company name (optional) ****** * (optional) *" at bounding box center [288, 296] width 476 height 252
click at [122, 297] on input "Street address *" at bounding box center [168, 302] width 219 height 20
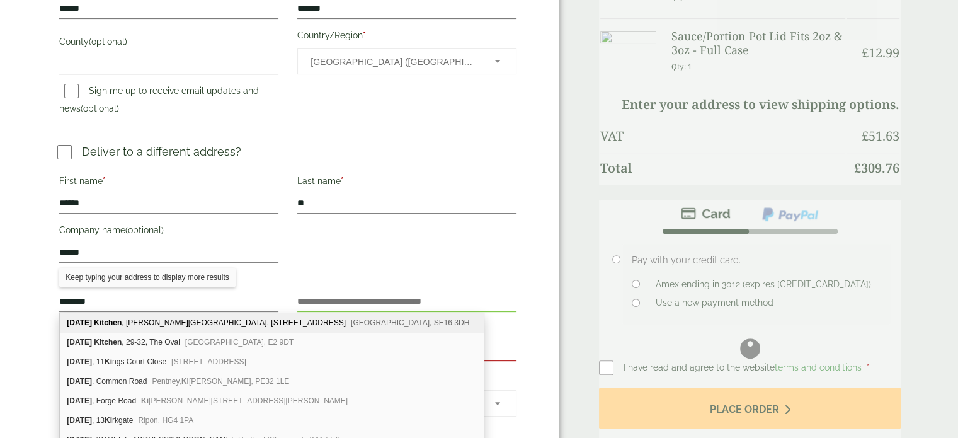
click at [166, 319] on div "Karma Kitchen , Allard House, 18 Verney Road London, SE16 3DH" at bounding box center [272, 323] width 424 height 20
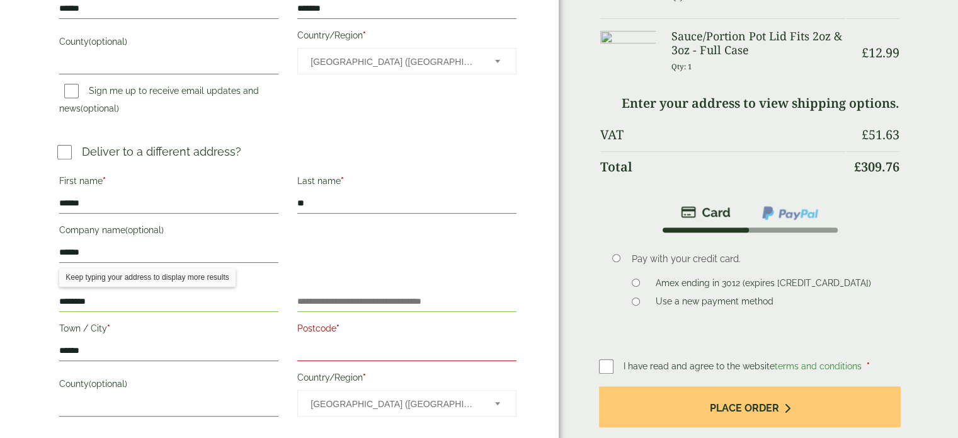
type input "**********"
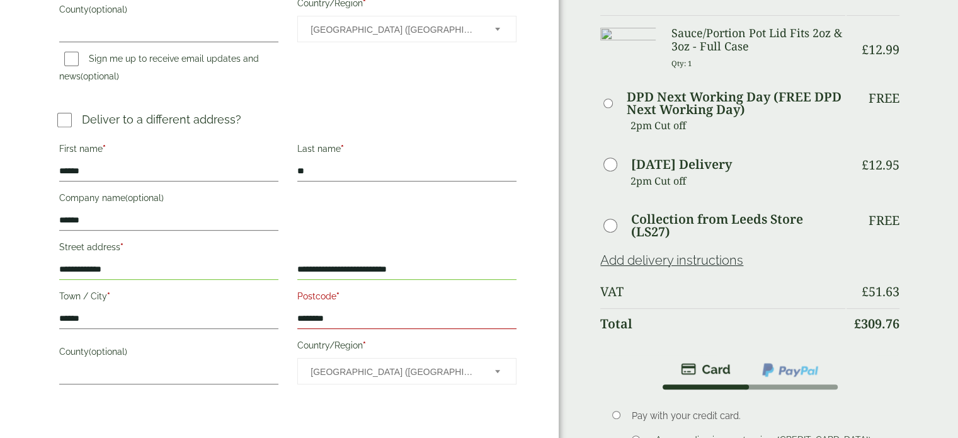
scroll to position [473, 0]
click at [353, 306] on label "Postcode *" at bounding box center [406, 297] width 219 height 21
click at [353, 308] on input "********" at bounding box center [406, 318] width 219 height 20
click at [354, 312] on input "********" at bounding box center [406, 318] width 219 height 20
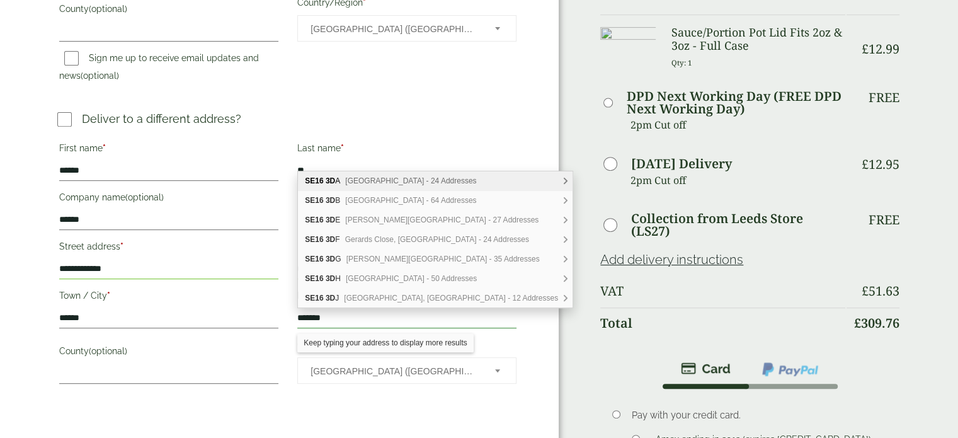
type input "********"
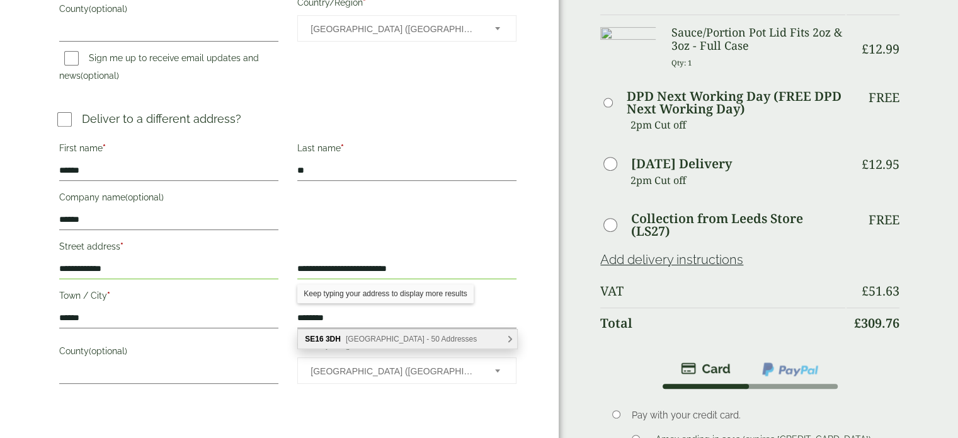
click at [329, 344] on div "SE16 3DH Verney Road, London - 50 Addresses" at bounding box center [407, 338] width 219 height 19
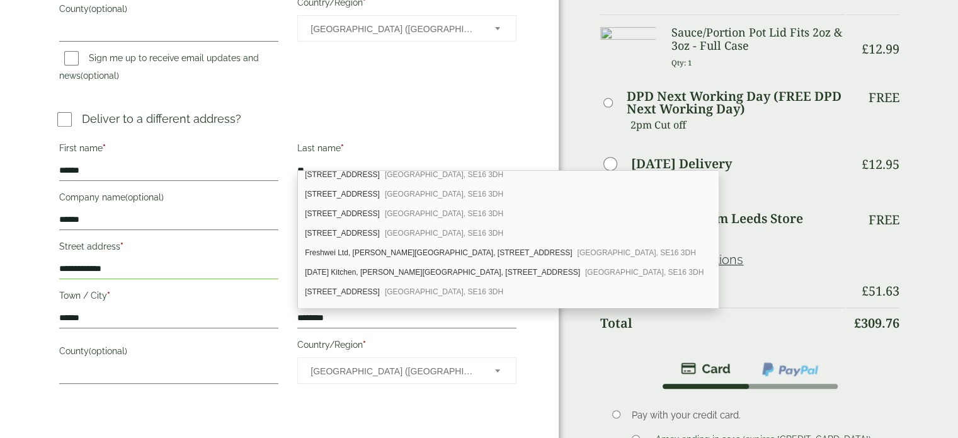
scroll to position [528, 0]
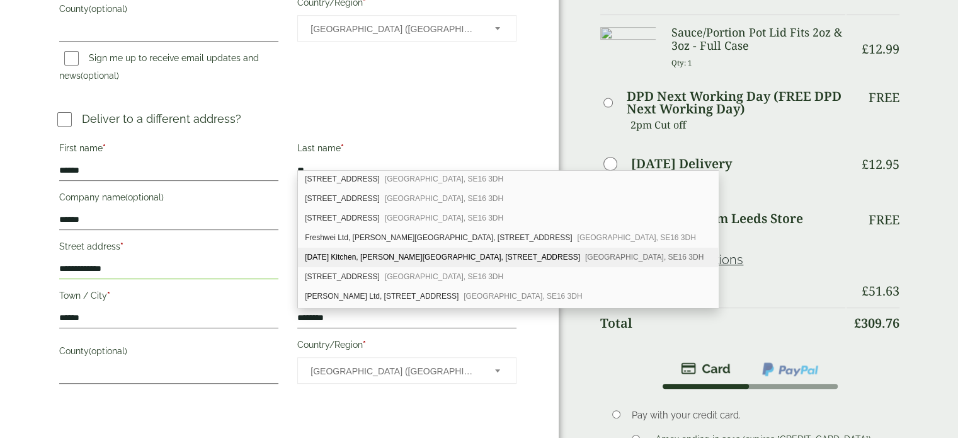
click at [370, 256] on div "Karma Kitchen, Allard House, 18 Verney Road London, SE16 3DH" at bounding box center [508, 258] width 420 height 20
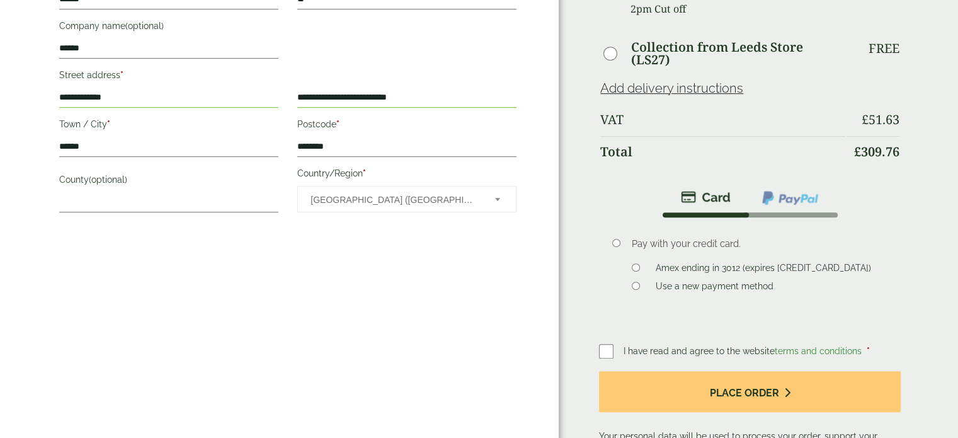
scroll to position [646, 0]
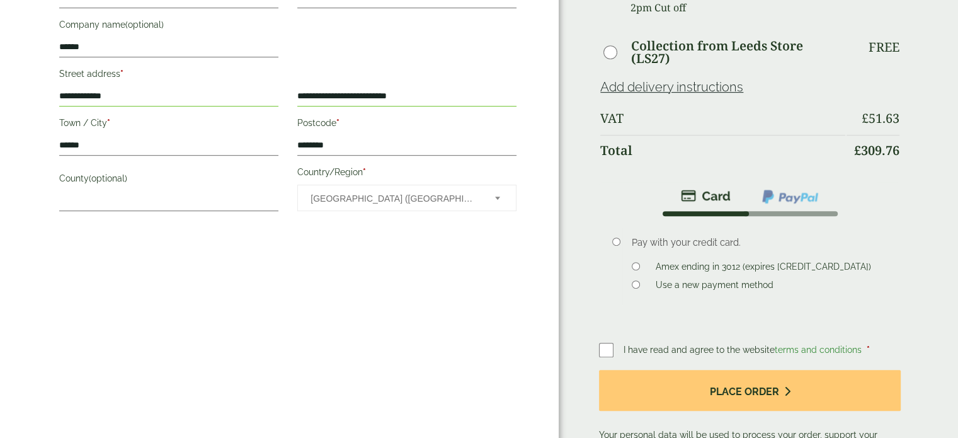
click at [688, 379] on p "Your personal data will be used to process your order, support your experience …" at bounding box center [750, 424] width 302 height 109
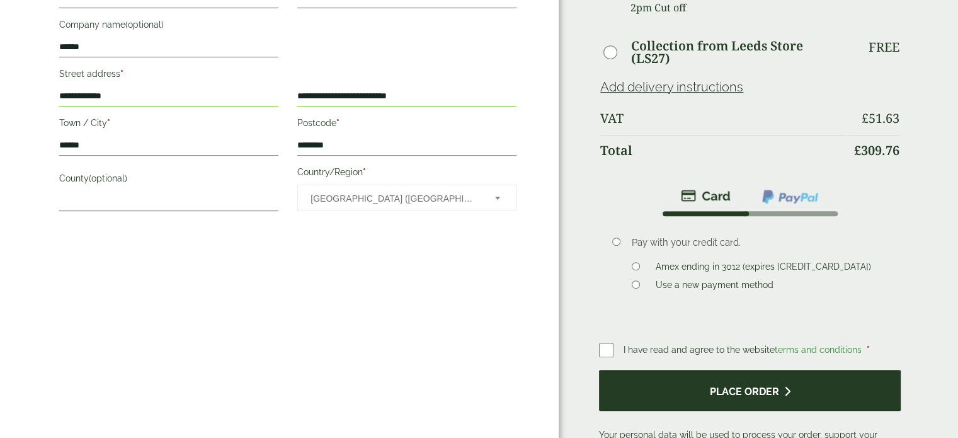
click at [704, 370] on button "Place order" at bounding box center [750, 390] width 302 height 41
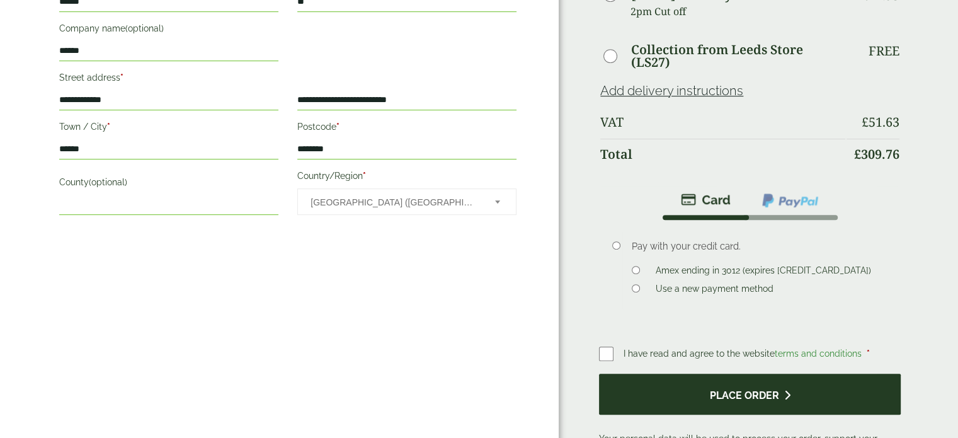
scroll to position [698, 0]
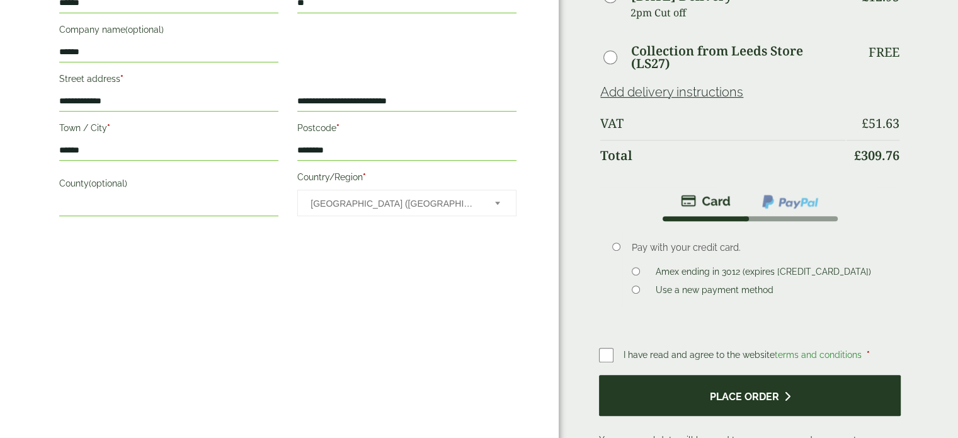
click at [681, 375] on button "Place order" at bounding box center [750, 395] width 302 height 41
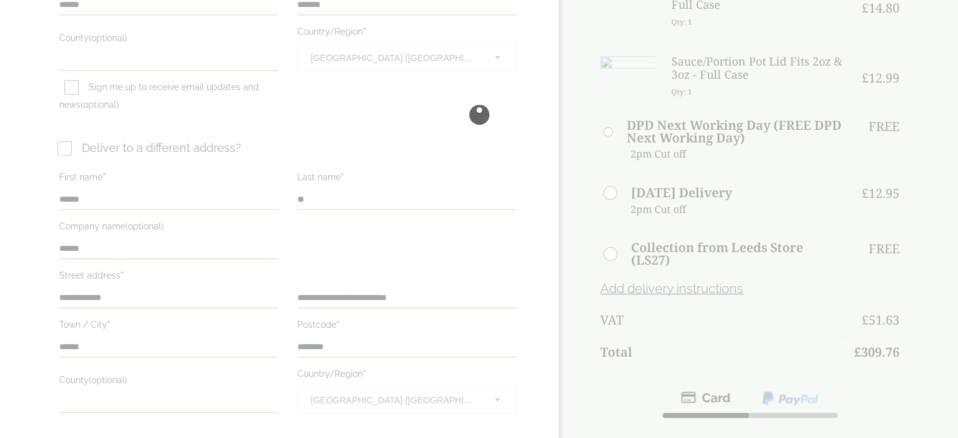
scroll to position [501, 0]
